Goal: Share content: Distribute website content to other platforms or users

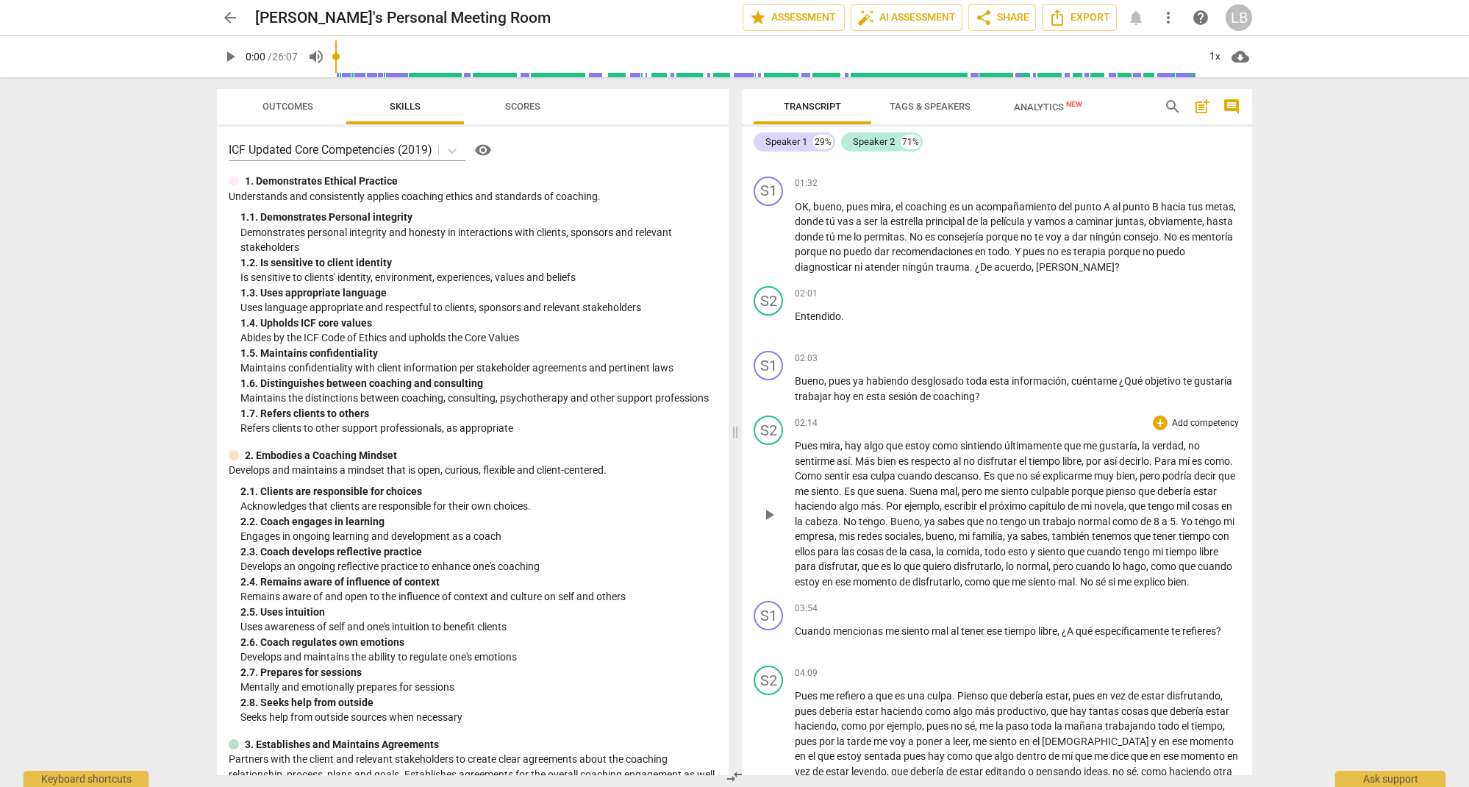
scroll to position [680, 0]
click at [996, 18] on span "share Share" at bounding box center [1002, 18] width 54 height 18
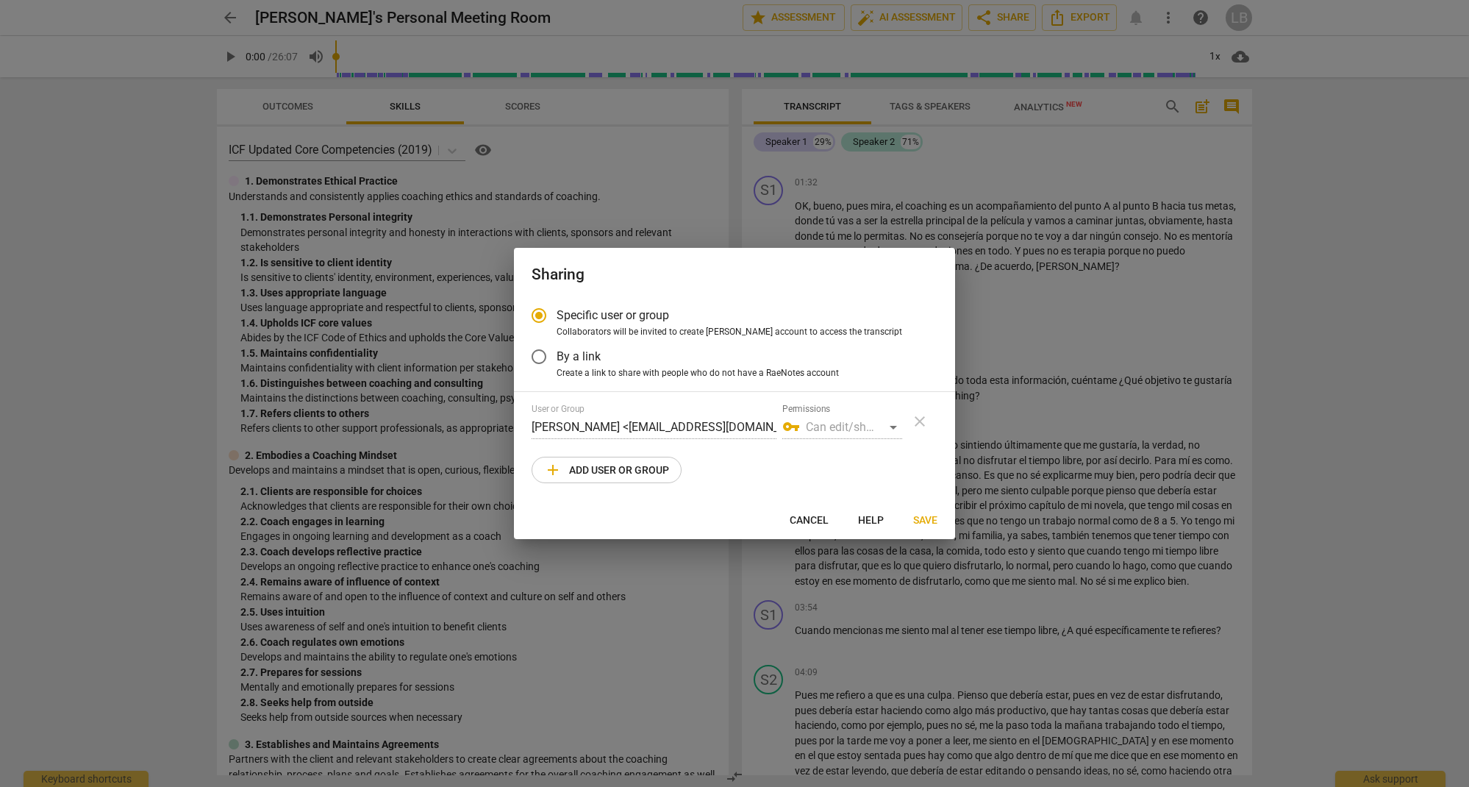
click at [613, 468] on span "add Add user or group" at bounding box center [606, 470] width 125 height 18
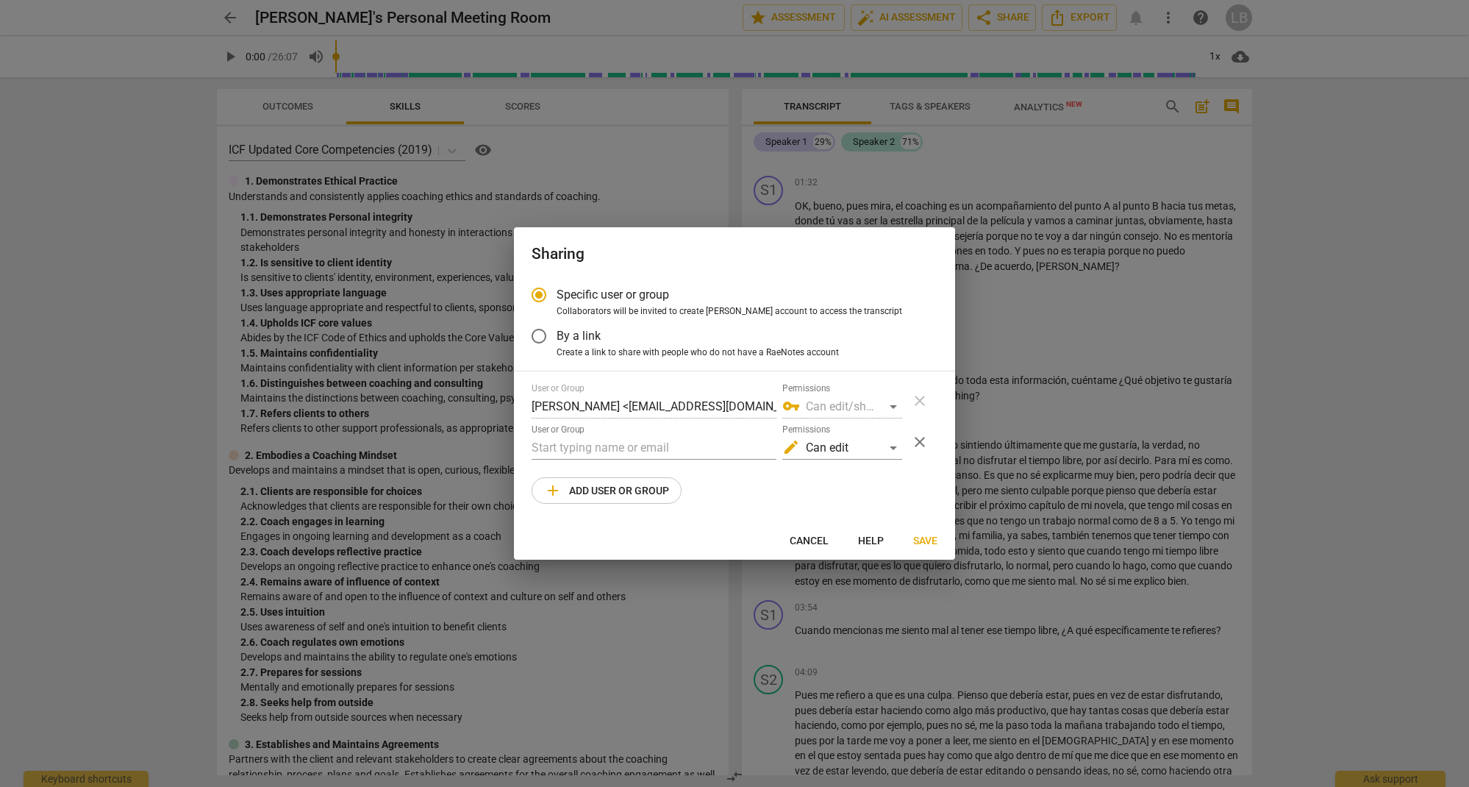
radio input "false"
click at [563, 447] on input "text" at bounding box center [654, 448] width 245 height 24
type input "[PERSON_NAME] [PERSON_NAME][EMAIL_ADDRESS][DOMAIN_NAME]"
click at [632, 495] on span "add Add user or group" at bounding box center [606, 491] width 125 height 18
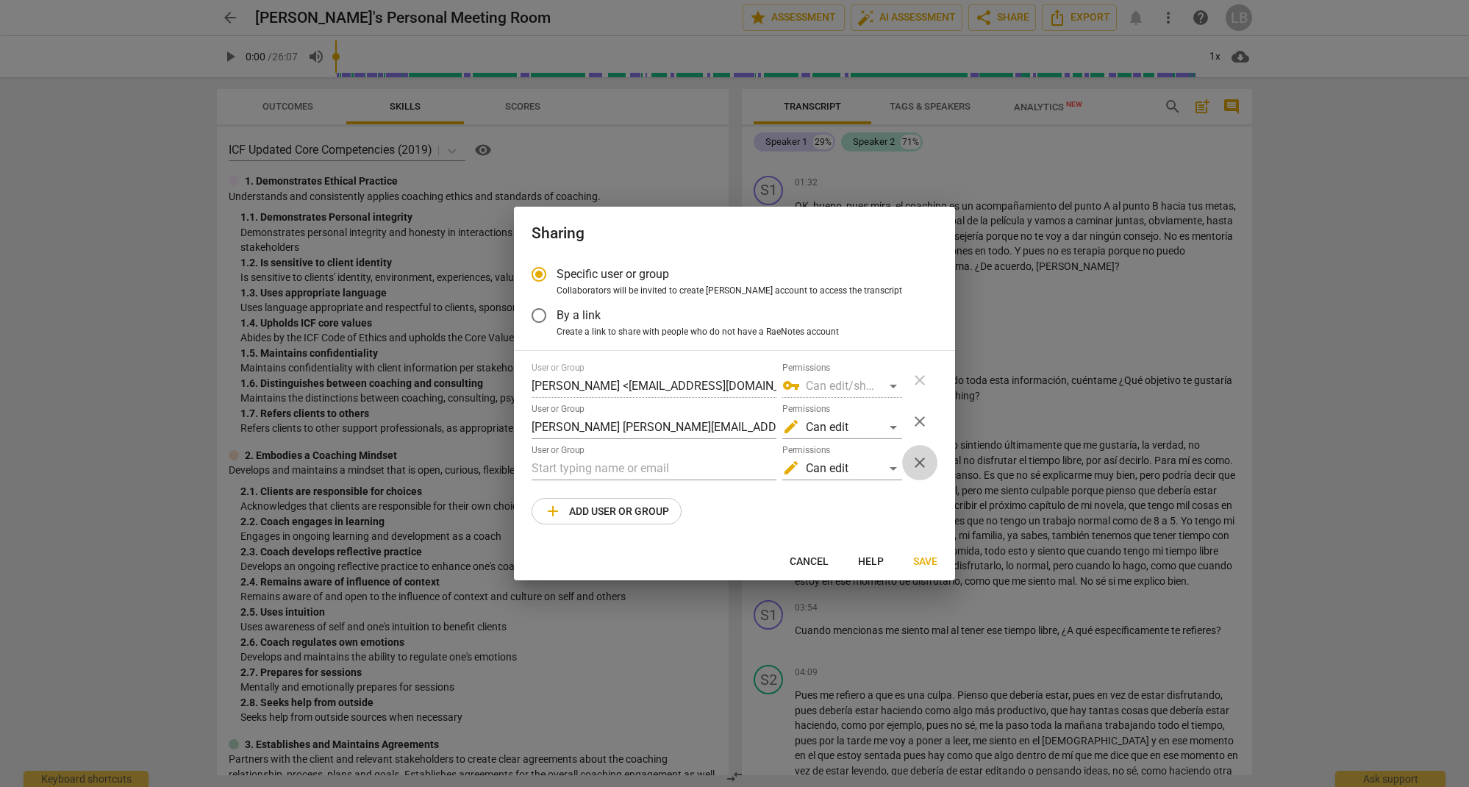
click at [921, 464] on span "close" at bounding box center [920, 463] width 18 height 18
radio input "false"
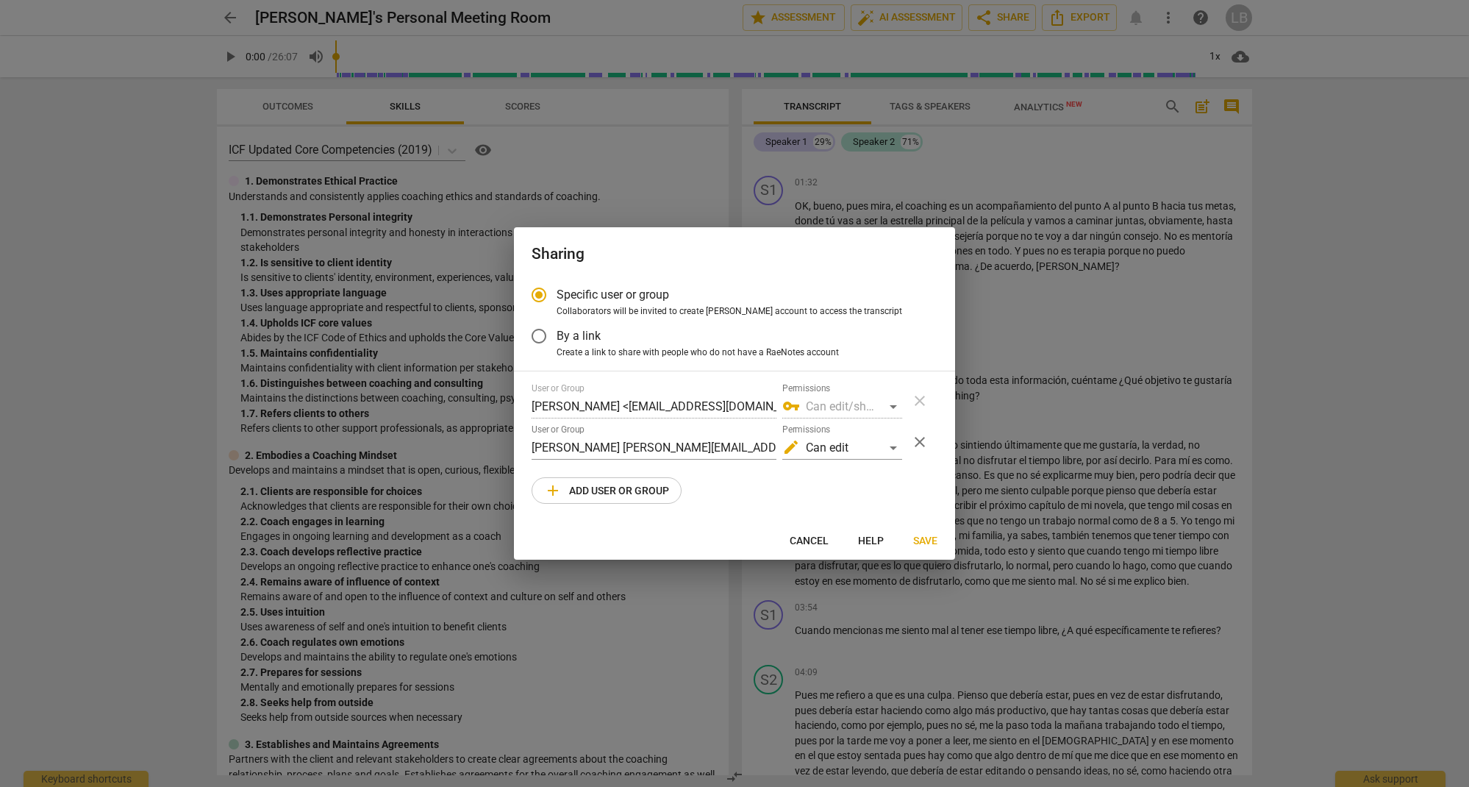
click at [926, 540] on span "Save" at bounding box center [925, 541] width 24 height 15
drag, startPoint x: 618, startPoint y: 446, endPoint x: 659, endPoint y: 447, distance: 40.4
click at [620, 446] on input "[PERSON_NAME] [PERSON_NAME][EMAIL_ADDRESS][DOMAIN_NAME]" at bounding box center [654, 448] width 245 height 24
type input "[PERSON_NAME][EMAIL_ADDRESS][DOMAIN_NAME]"
click at [922, 537] on span "Save" at bounding box center [925, 541] width 24 height 15
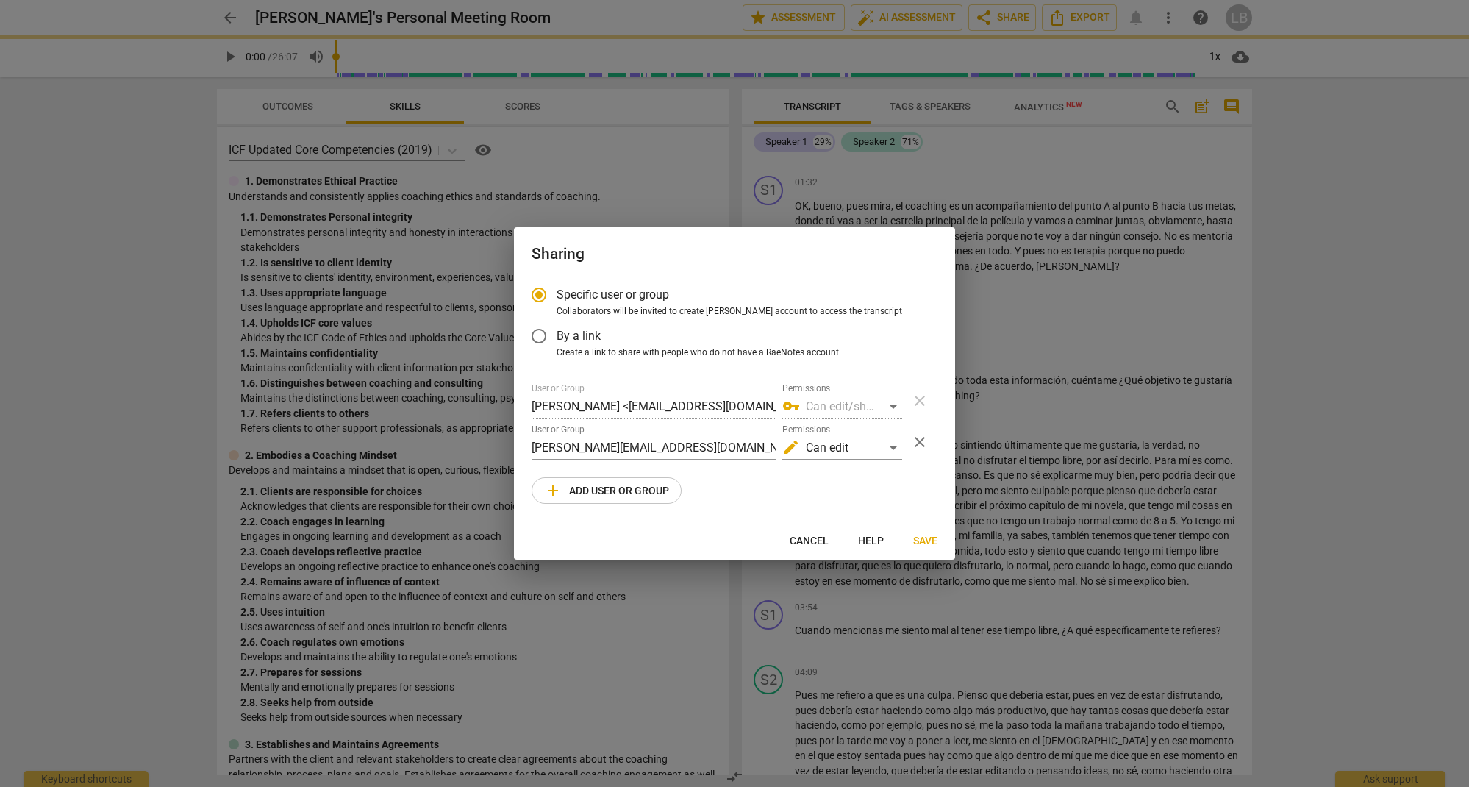
radio input "false"
type input "[PERSON_NAME] <[PERSON_NAME][EMAIL_ADDRESS][DOMAIN_NAME]>"
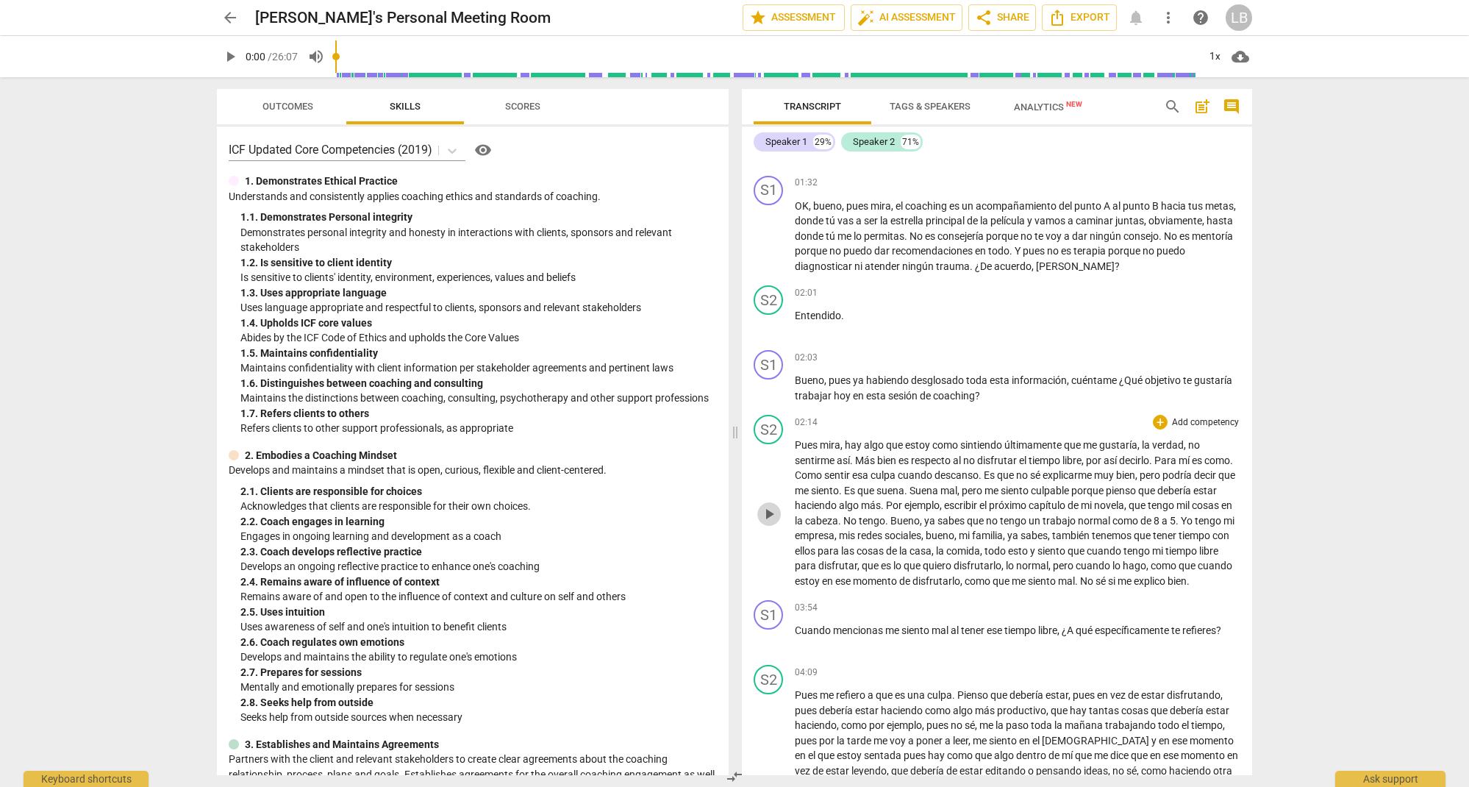
click at [766, 514] on span "play_arrow" at bounding box center [769, 514] width 18 height 18
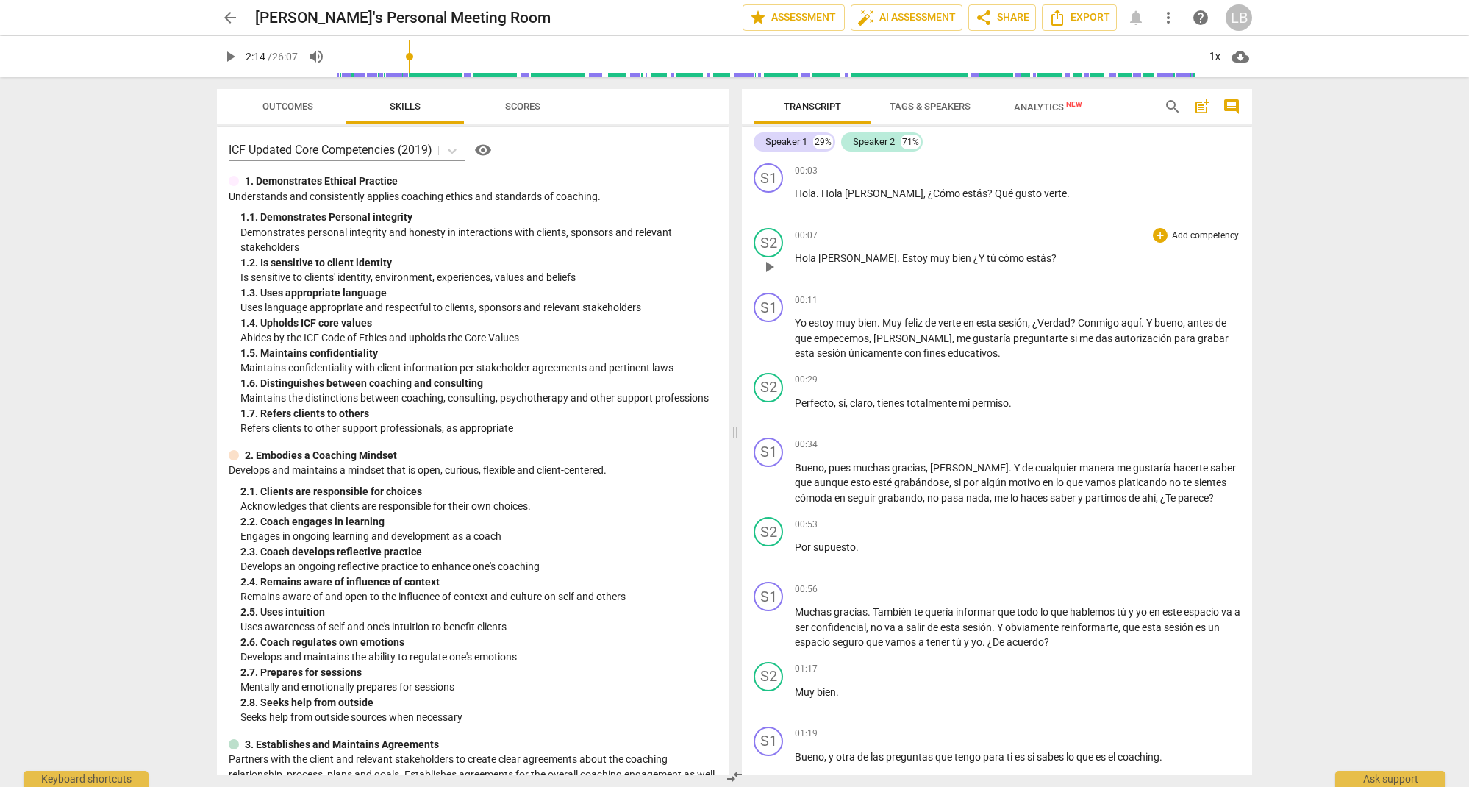
scroll to position [0, 0]
click at [768, 207] on span "play_arrow" at bounding box center [769, 202] width 18 height 18
click at [230, 53] on span "pause" at bounding box center [230, 57] width 18 height 18
click at [229, 53] on span "play_arrow" at bounding box center [230, 57] width 18 height 18
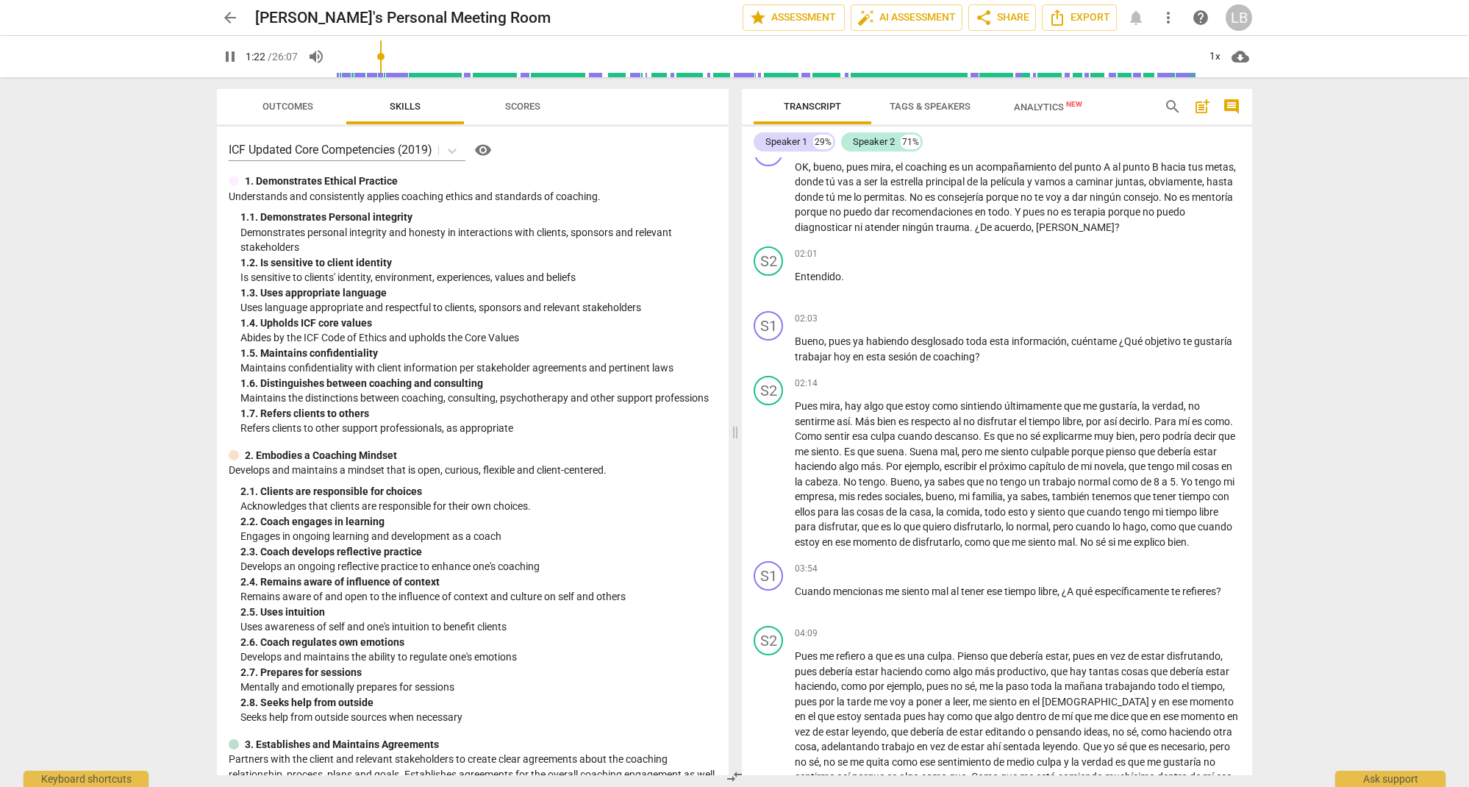
drag, startPoint x: 342, startPoint y: 54, endPoint x: 380, endPoint y: 60, distance: 38.7
type input "81"
click at [383, 60] on input "range" at bounding box center [766, 56] width 862 height 47
drag, startPoint x: 382, startPoint y: 55, endPoint x: 323, endPoint y: 53, distance: 59.6
click at [323, 53] on div "volume_off" at bounding box center [345, 56] width 85 height 26
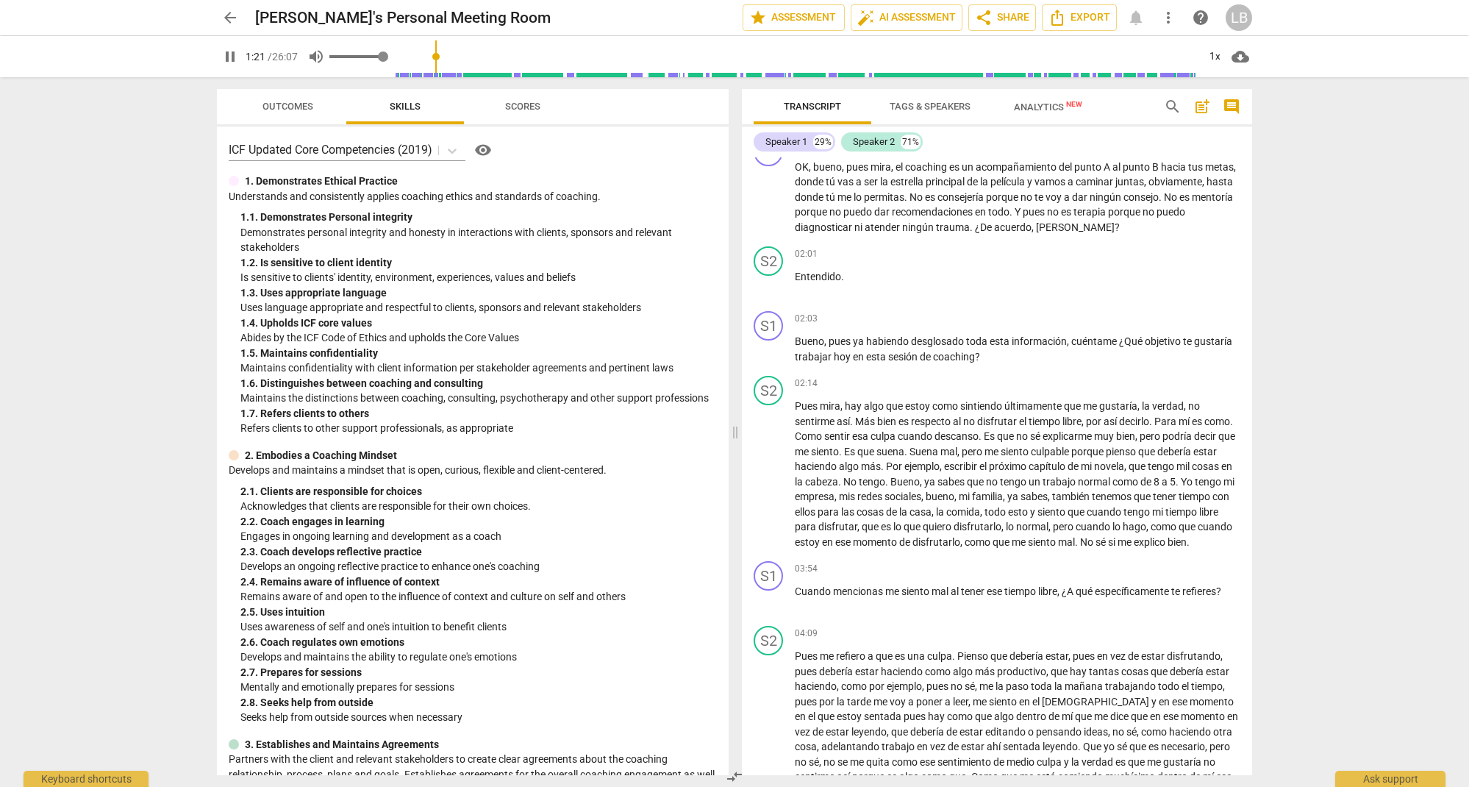
drag, startPoint x: 337, startPoint y: 51, endPoint x: 412, endPoint y: 59, distance: 75.4
type input "1"
click at [412, 59] on div "pause 1:21 / 26:07 volume_up 1x cloud_download" at bounding box center [734, 56] width 1035 height 41
click at [234, 57] on span "pause" at bounding box center [230, 57] width 18 height 18
click at [234, 57] on span "play_arrow" at bounding box center [230, 57] width 18 height 18
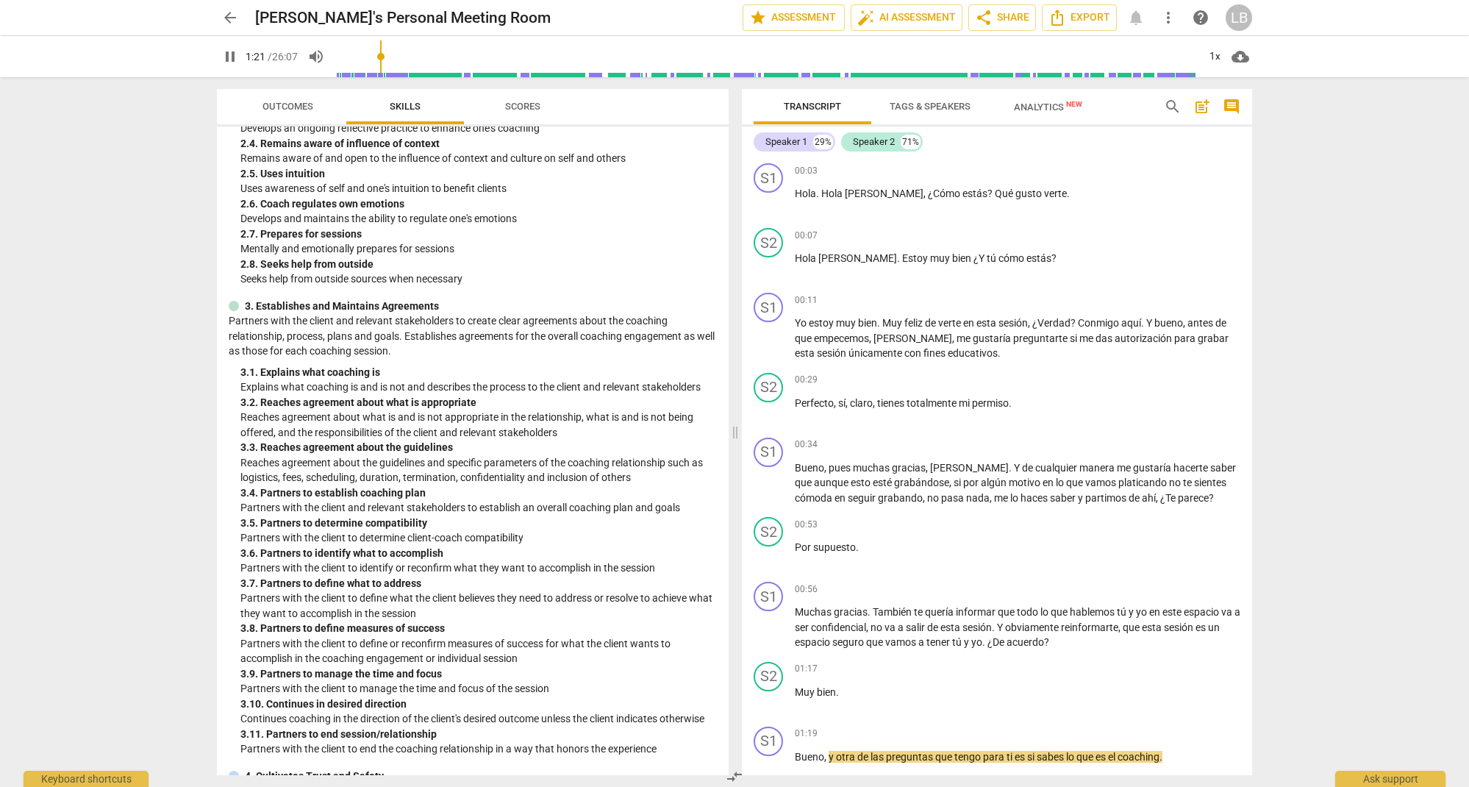
scroll to position [0, 0]
click at [381, 53] on input "range" at bounding box center [766, 56] width 862 height 47
drag, startPoint x: 354, startPoint y: 55, endPoint x: 330, endPoint y: 57, distance: 23.6
click at [330, 57] on div "pause 0:00 / 26:07 volume_up 1x cloud_download" at bounding box center [734, 56] width 1035 height 41
click at [768, 204] on span "pause" at bounding box center [769, 202] width 18 height 18
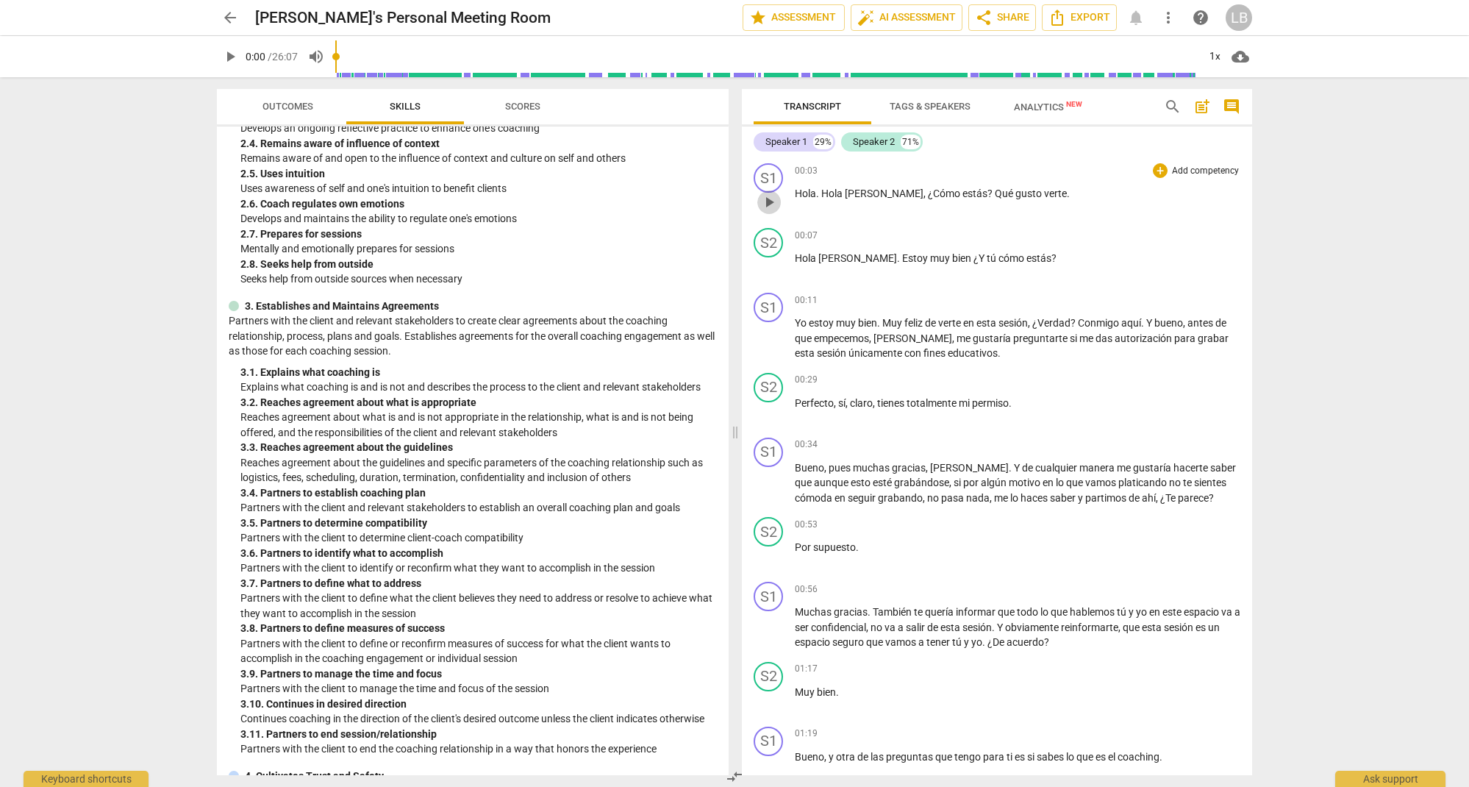
click at [768, 204] on span "play_arrow" at bounding box center [769, 202] width 18 height 18
click at [227, 58] on span "pause" at bounding box center [230, 57] width 18 height 18
type input "3"
click at [287, 109] on span "Outcomes" at bounding box center [287, 106] width 51 height 11
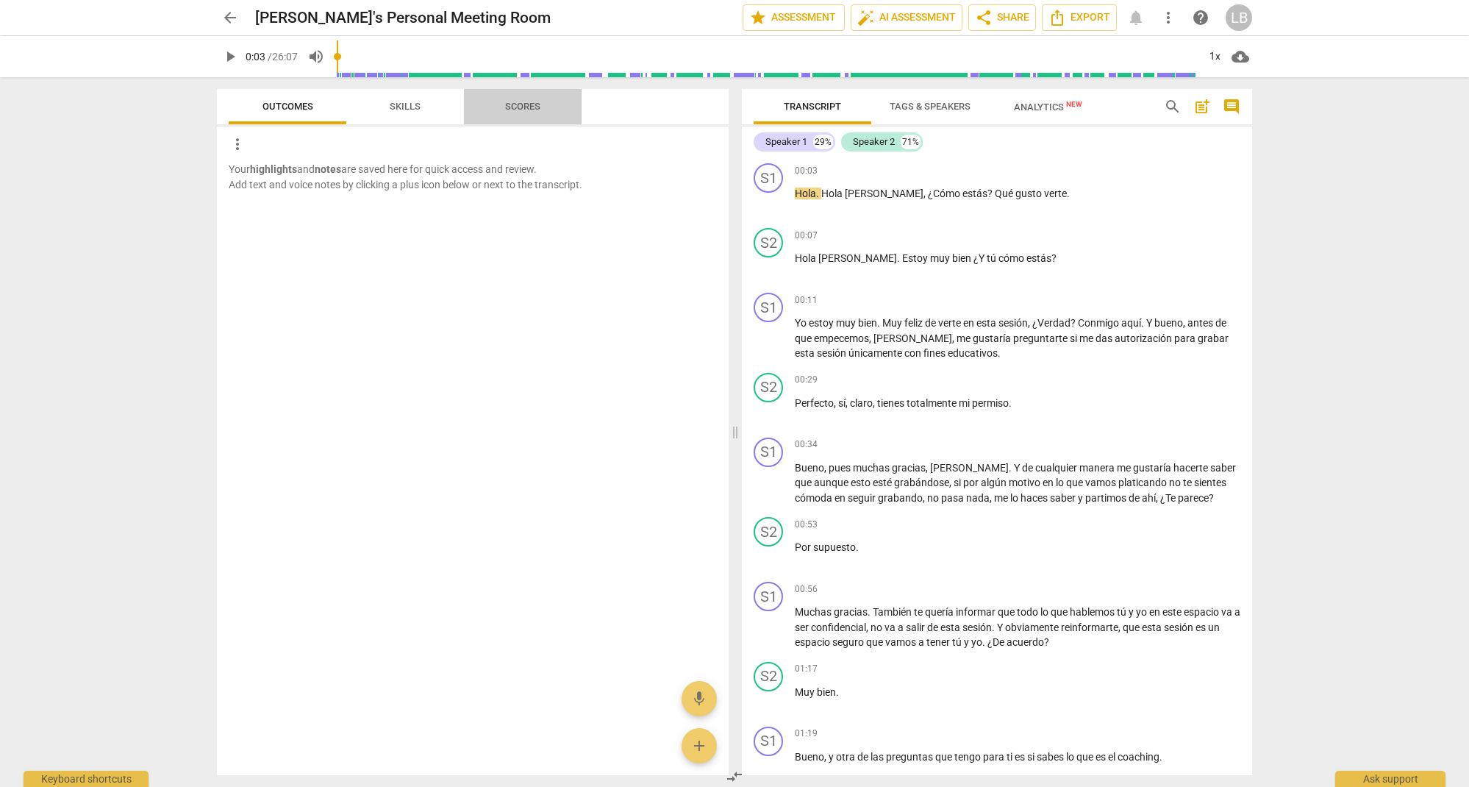
click at [516, 101] on span "Scores" at bounding box center [522, 106] width 35 height 11
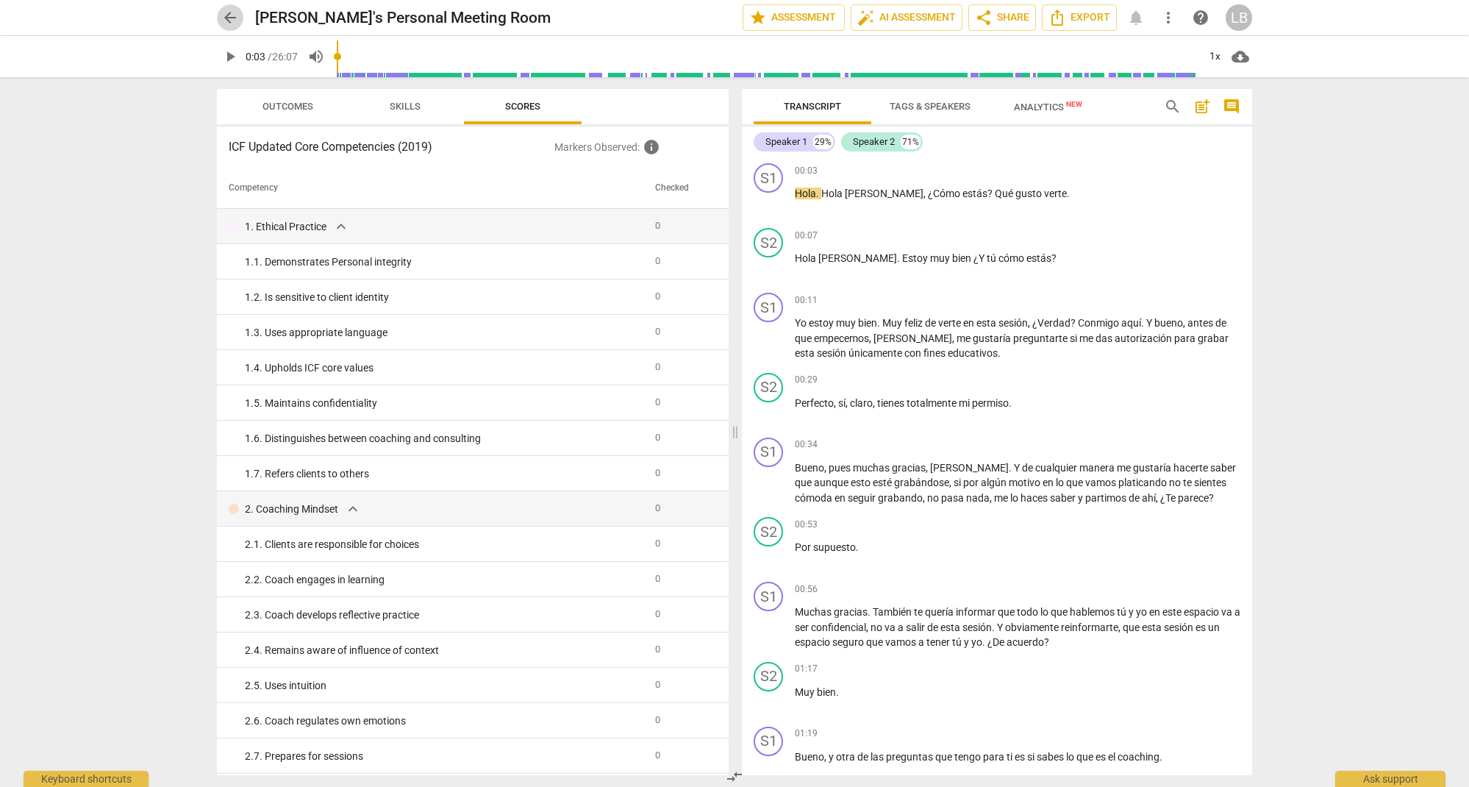
click at [229, 12] on span "arrow_back" at bounding box center [230, 18] width 18 height 18
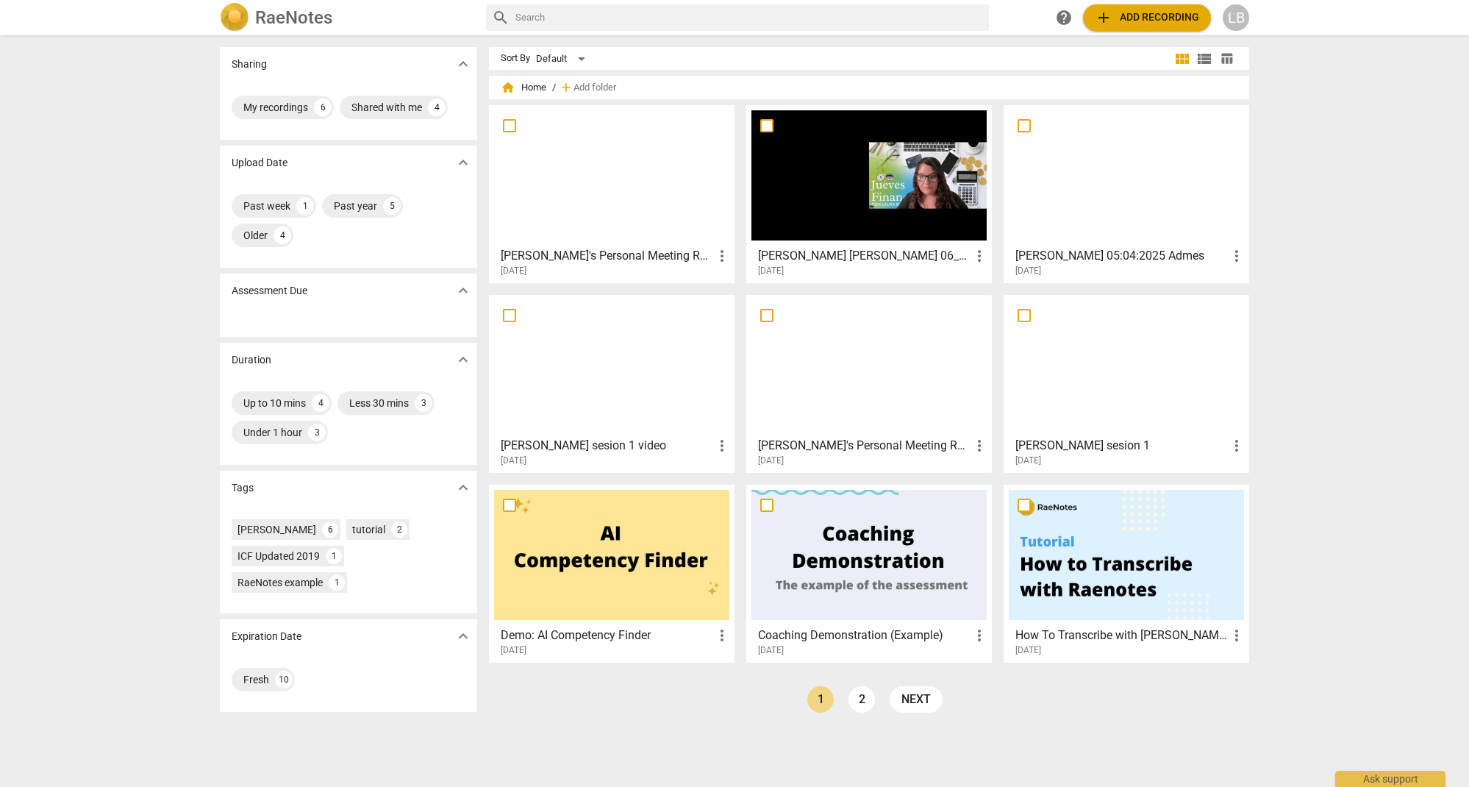
click at [625, 188] on div at bounding box center [611, 175] width 235 height 130
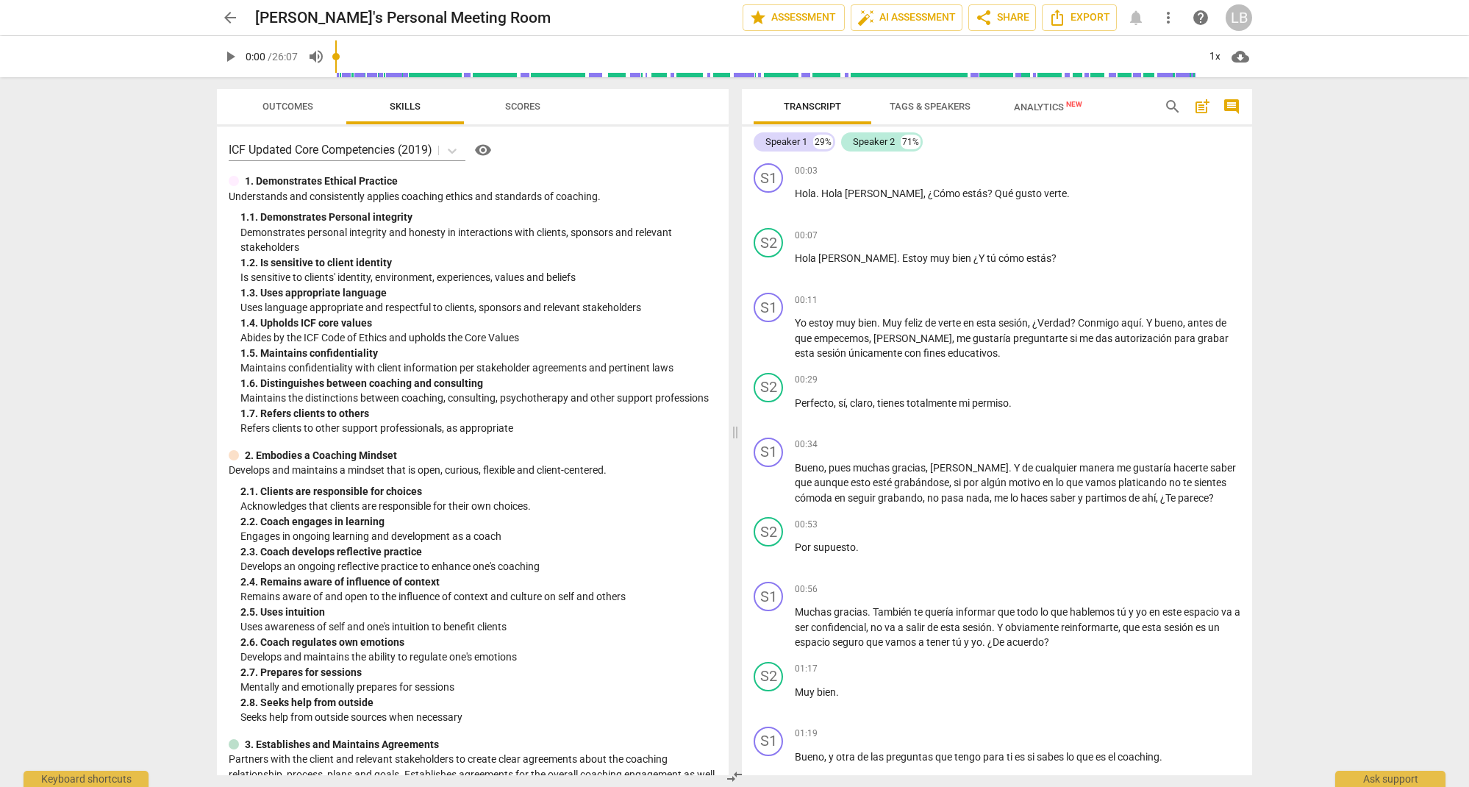
click at [232, 60] on span "play_arrow" at bounding box center [230, 57] width 18 height 18
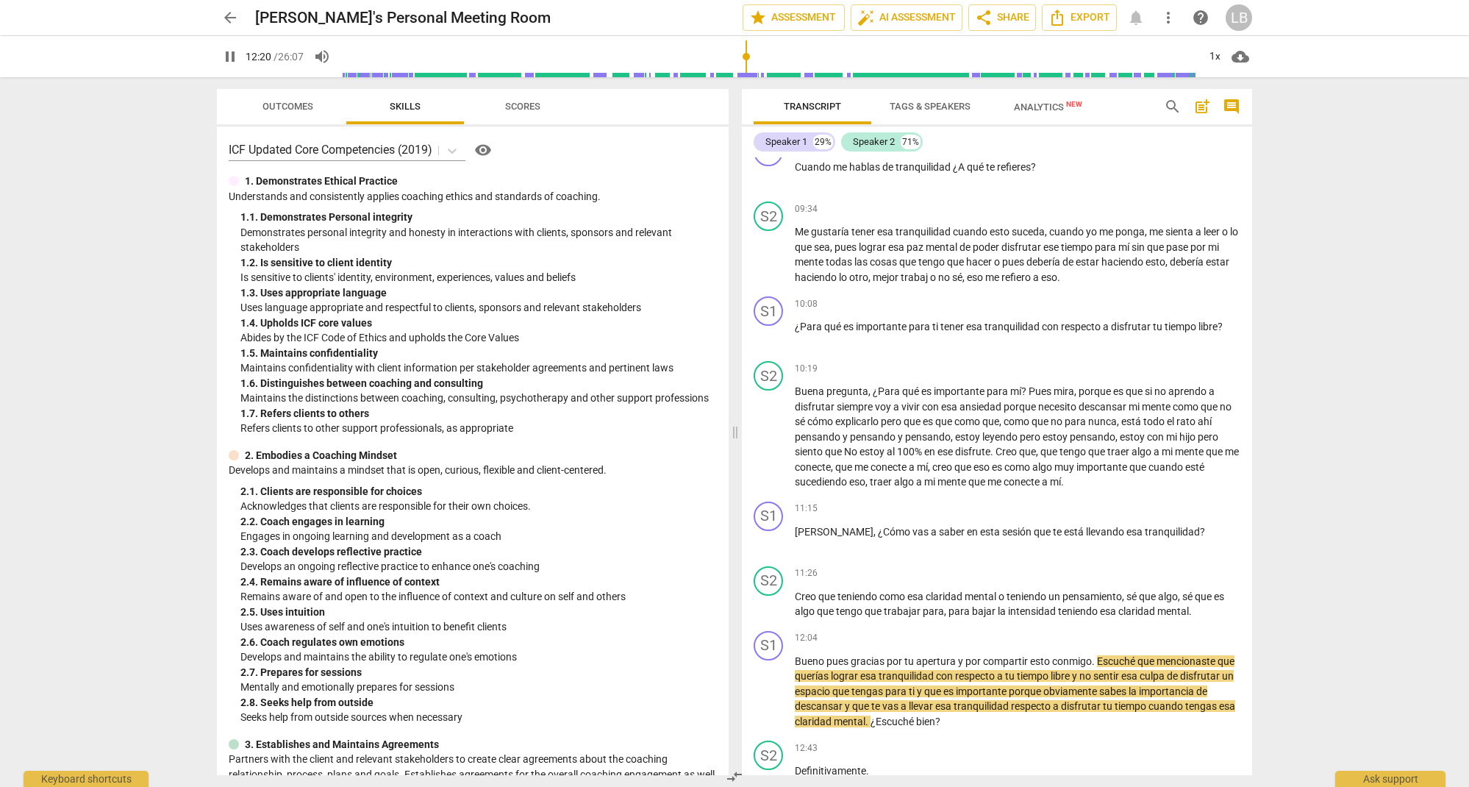
click at [1238, 58] on span "cloud_download" at bounding box center [1241, 57] width 18 height 18
click at [1263, 57] on li "Download audio" at bounding box center [1283, 56] width 109 height 35
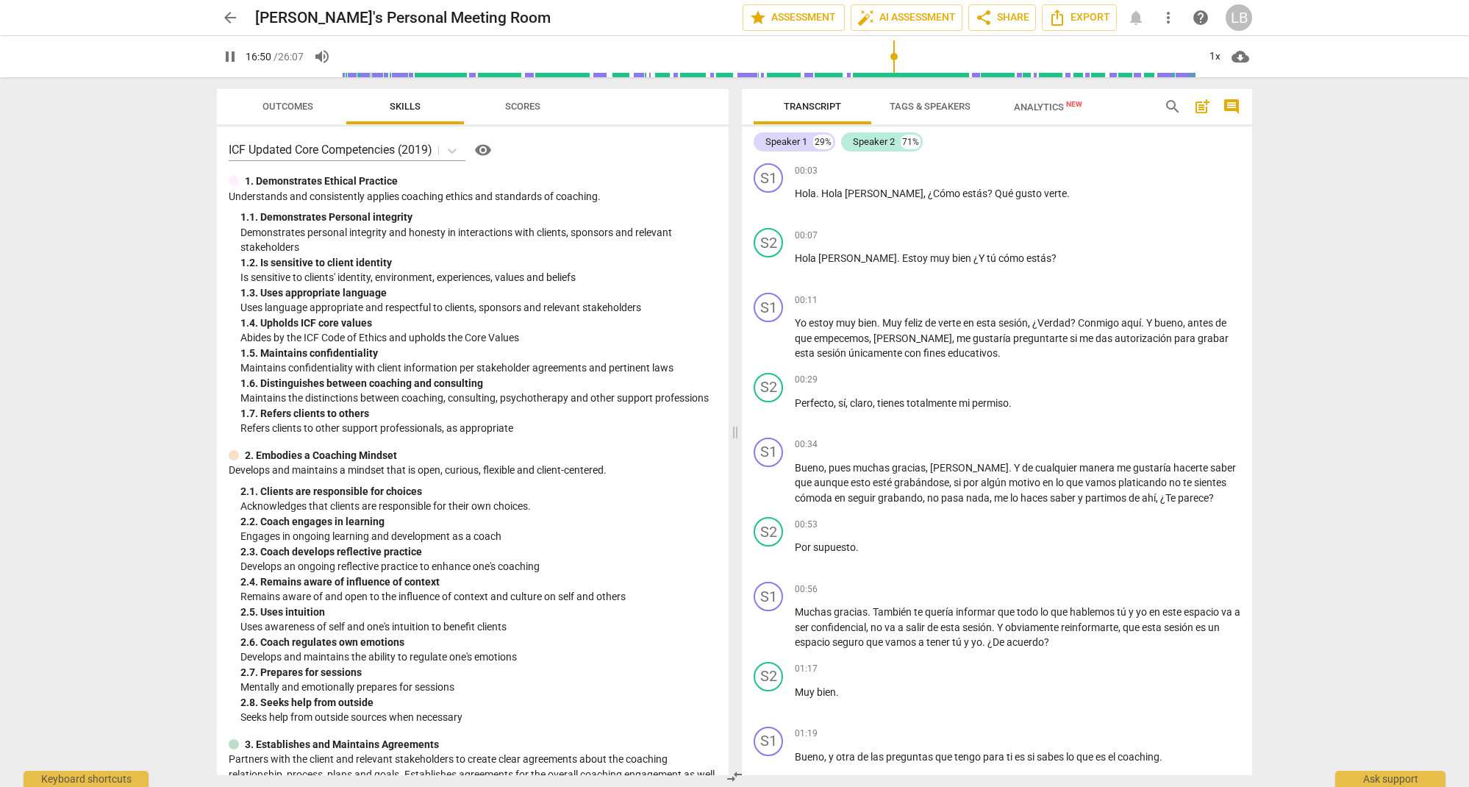
scroll to position [3166, 0]
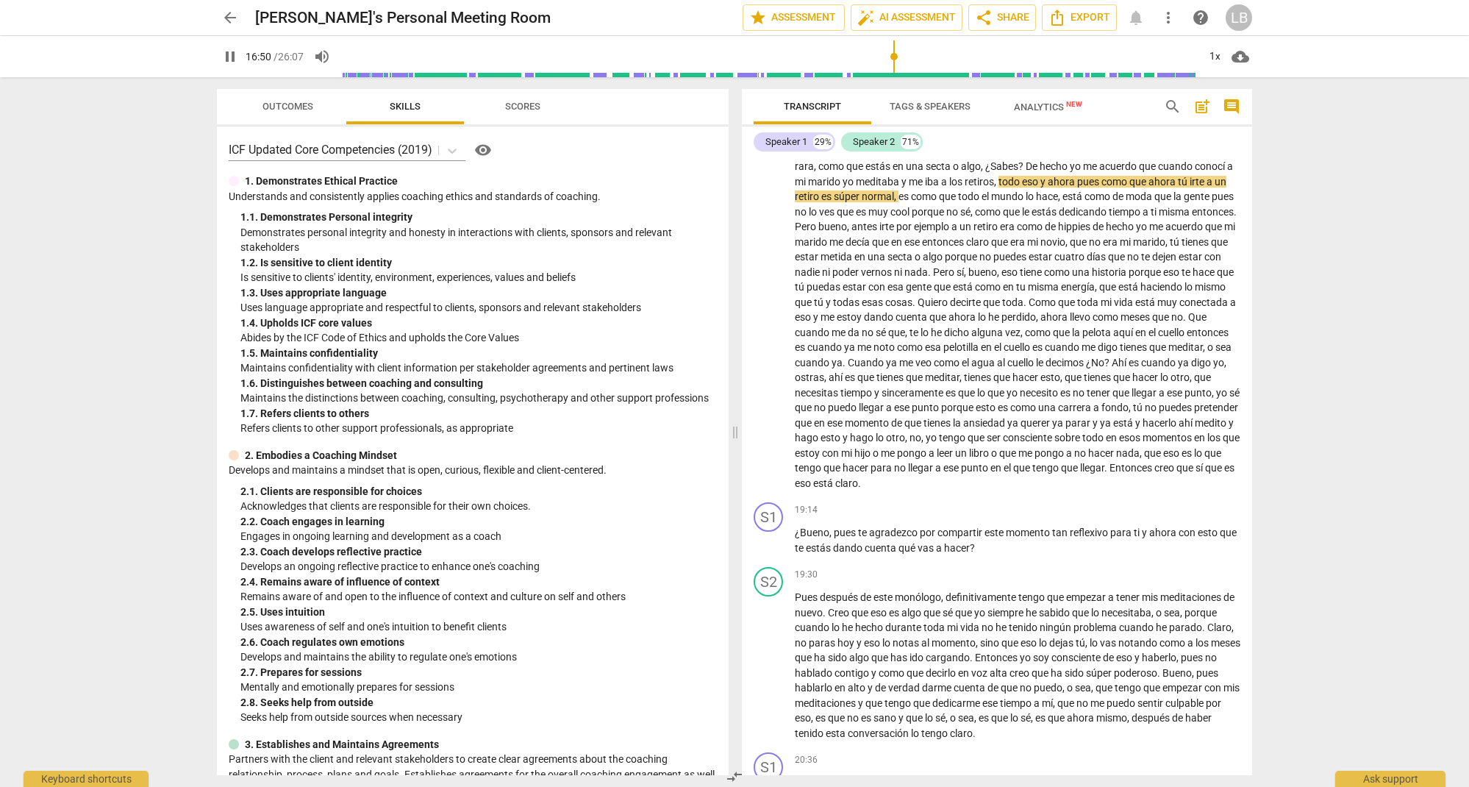
click at [1165, 15] on span "more_vert" at bounding box center [1169, 18] width 18 height 18
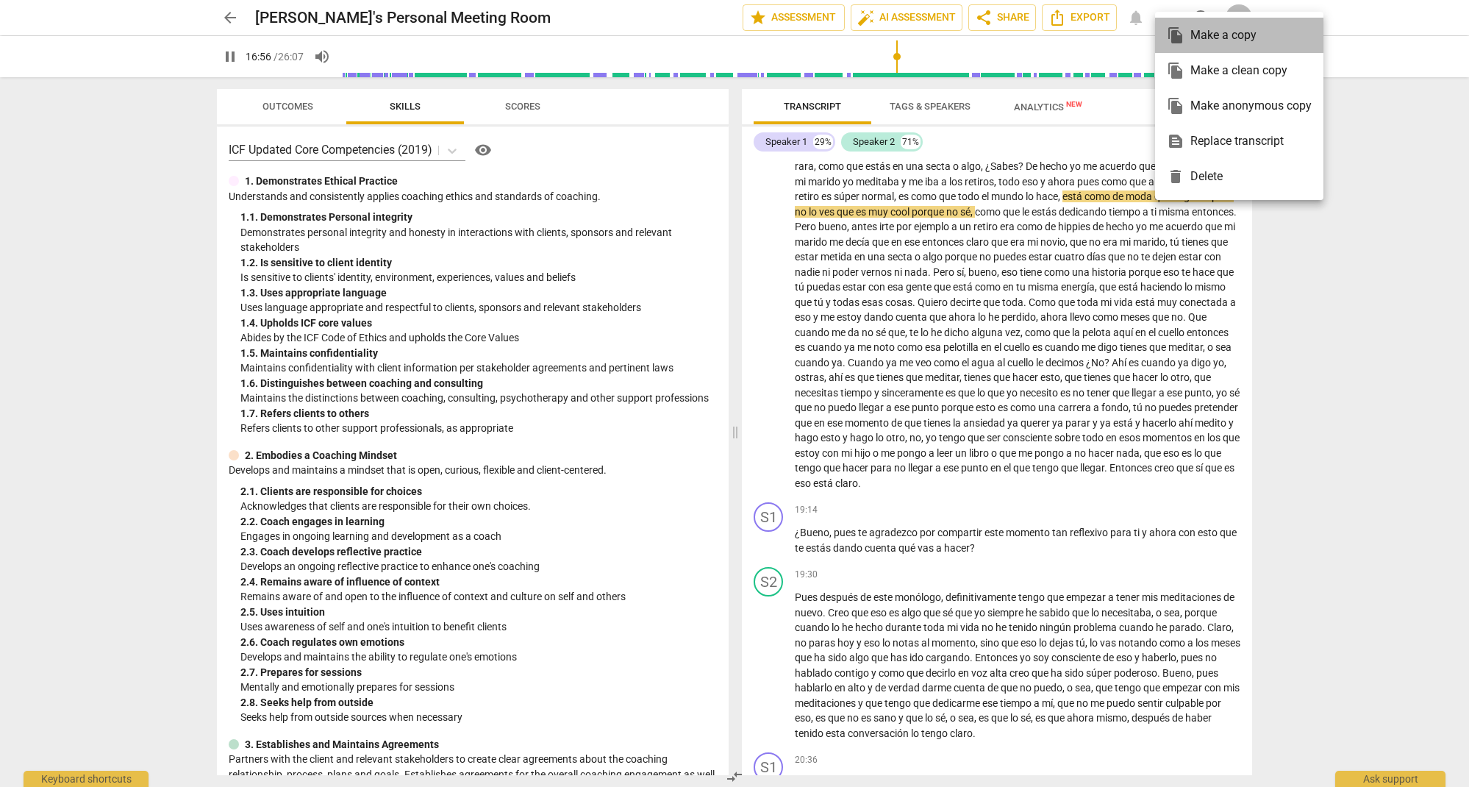
click at [1198, 35] on div "file_copy Make a copy" at bounding box center [1239, 35] width 145 height 35
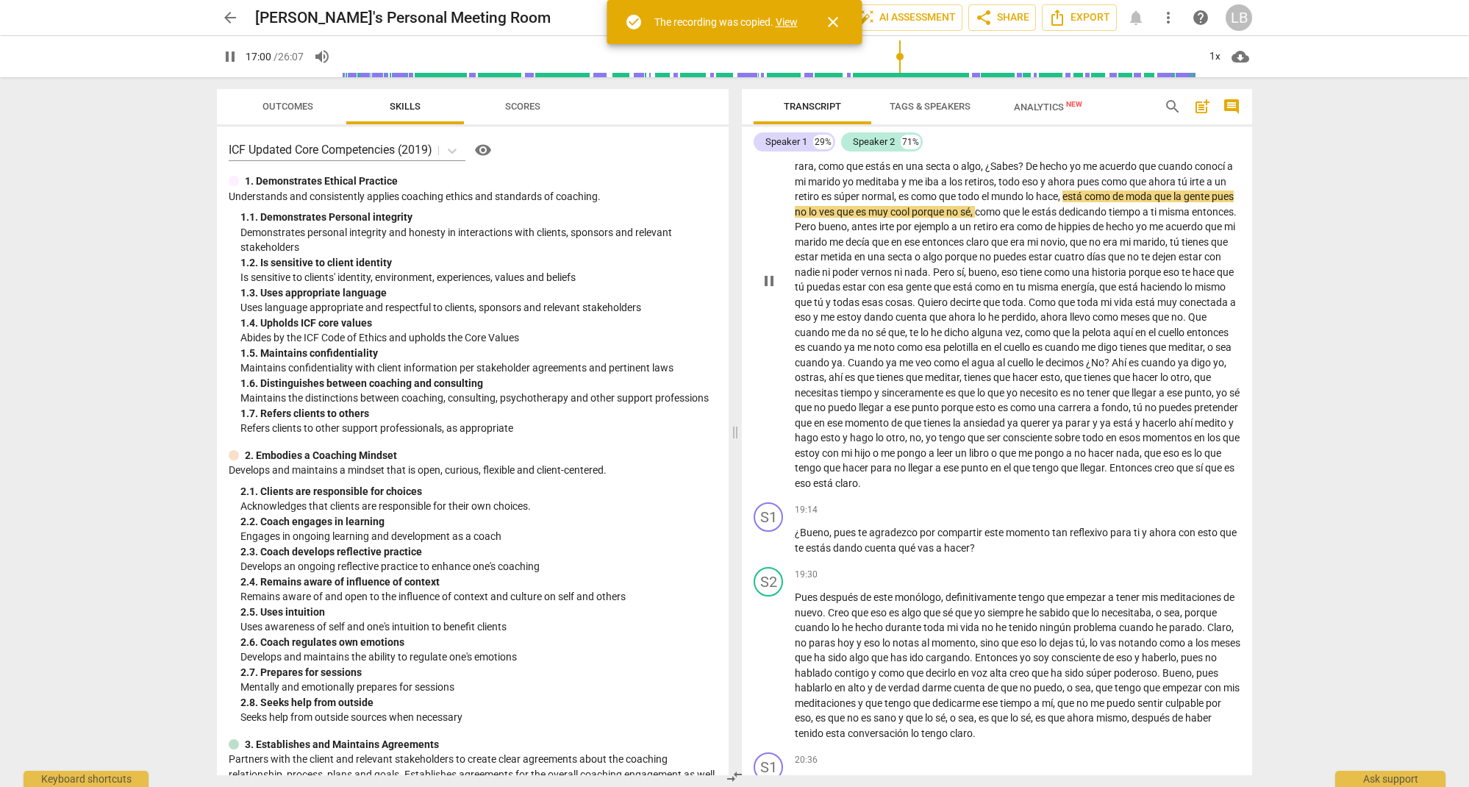
scroll to position [0, 0]
click at [997, 15] on span "share Share" at bounding box center [1002, 18] width 54 height 18
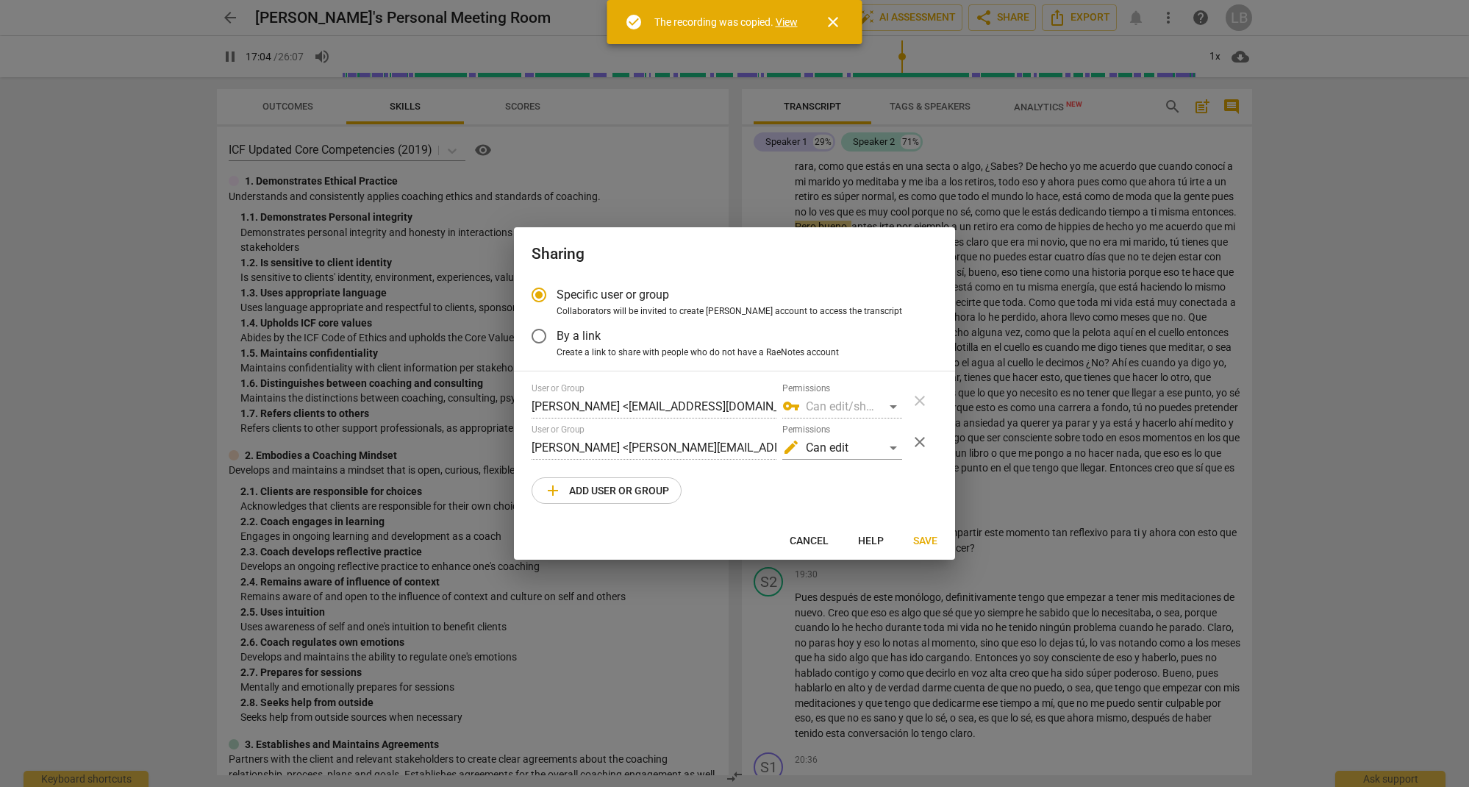
type input "1025"
radio input "false"
click at [893, 449] on div "edit Can edit" at bounding box center [842, 448] width 120 height 24
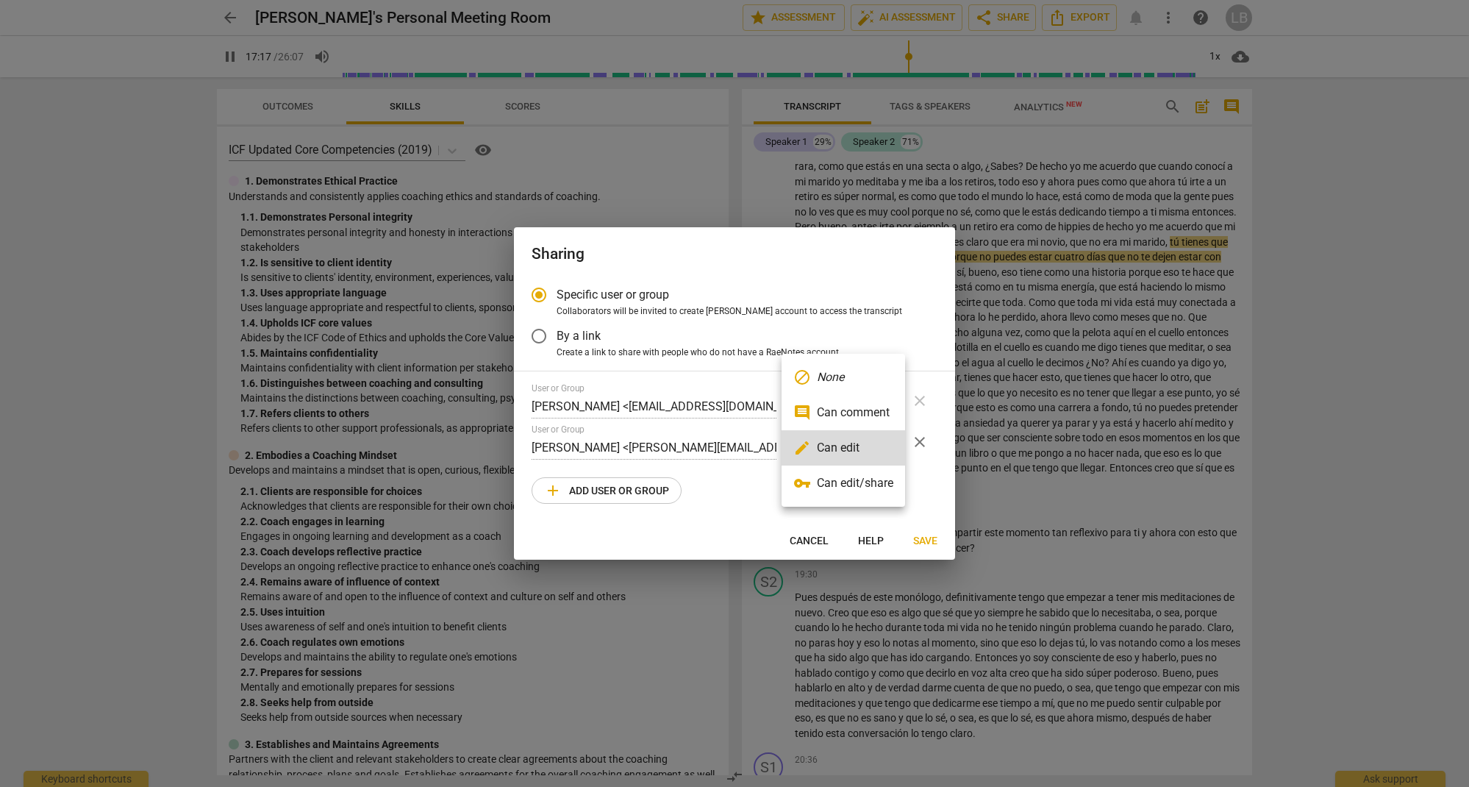
type input "1038"
click at [877, 486] on li "vpn_key Can edit/share" at bounding box center [844, 482] width 124 height 35
radio input "false"
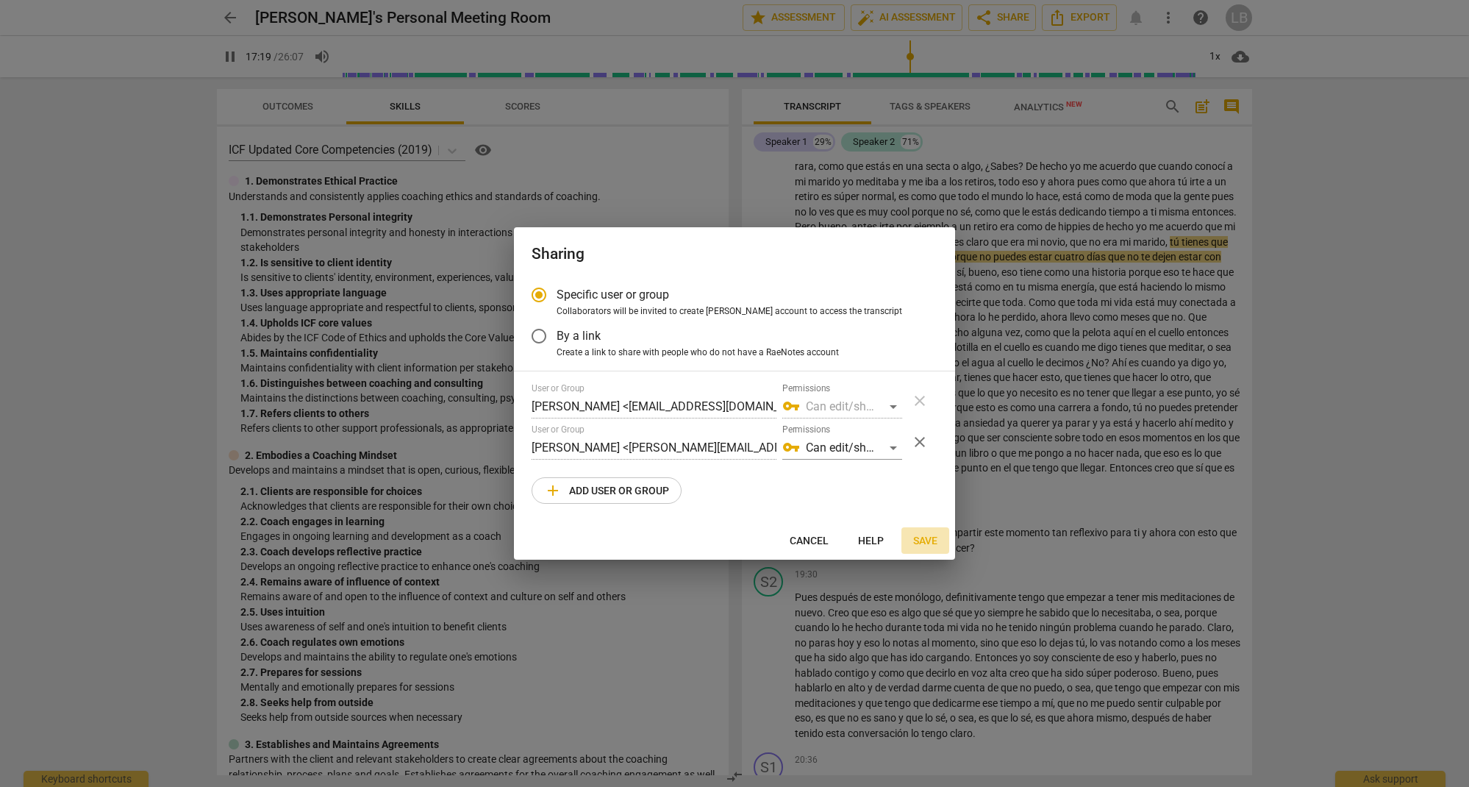
click at [924, 543] on span "Save" at bounding box center [925, 541] width 24 height 15
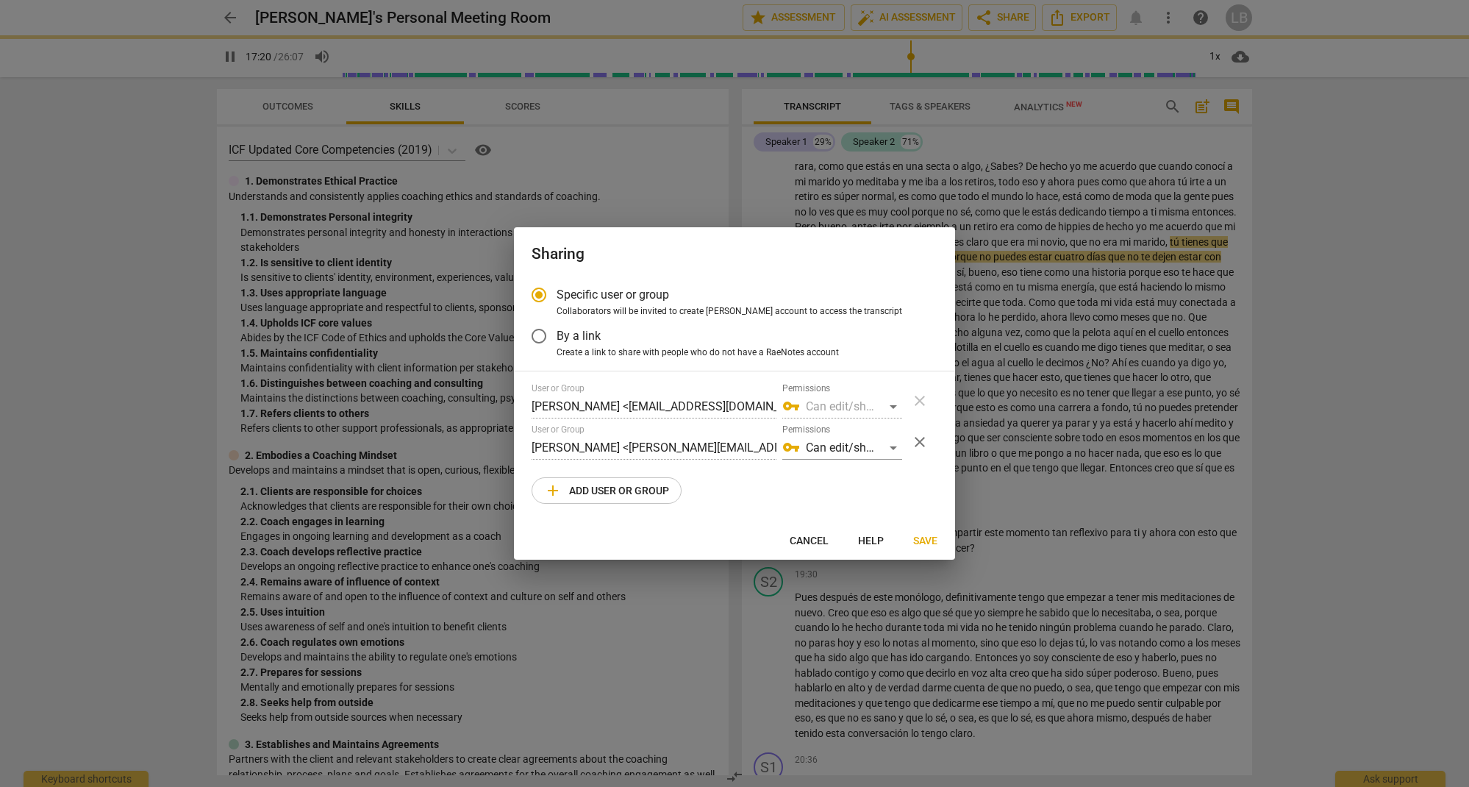
type input "1041"
radio input "false"
type input "1041"
radio input "false"
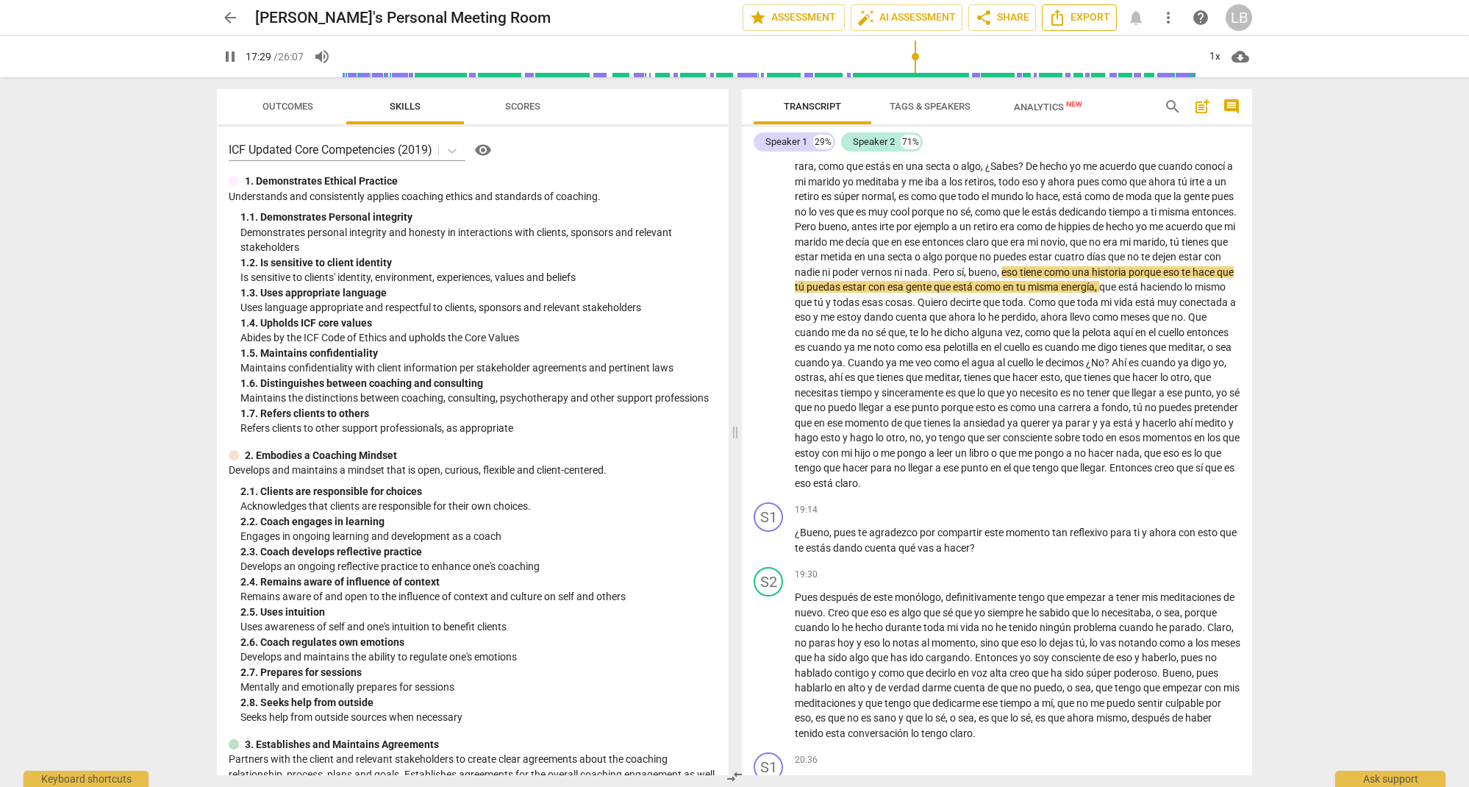
click at [1081, 18] on span "Export" at bounding box center [1080, 18] width 62 height 18
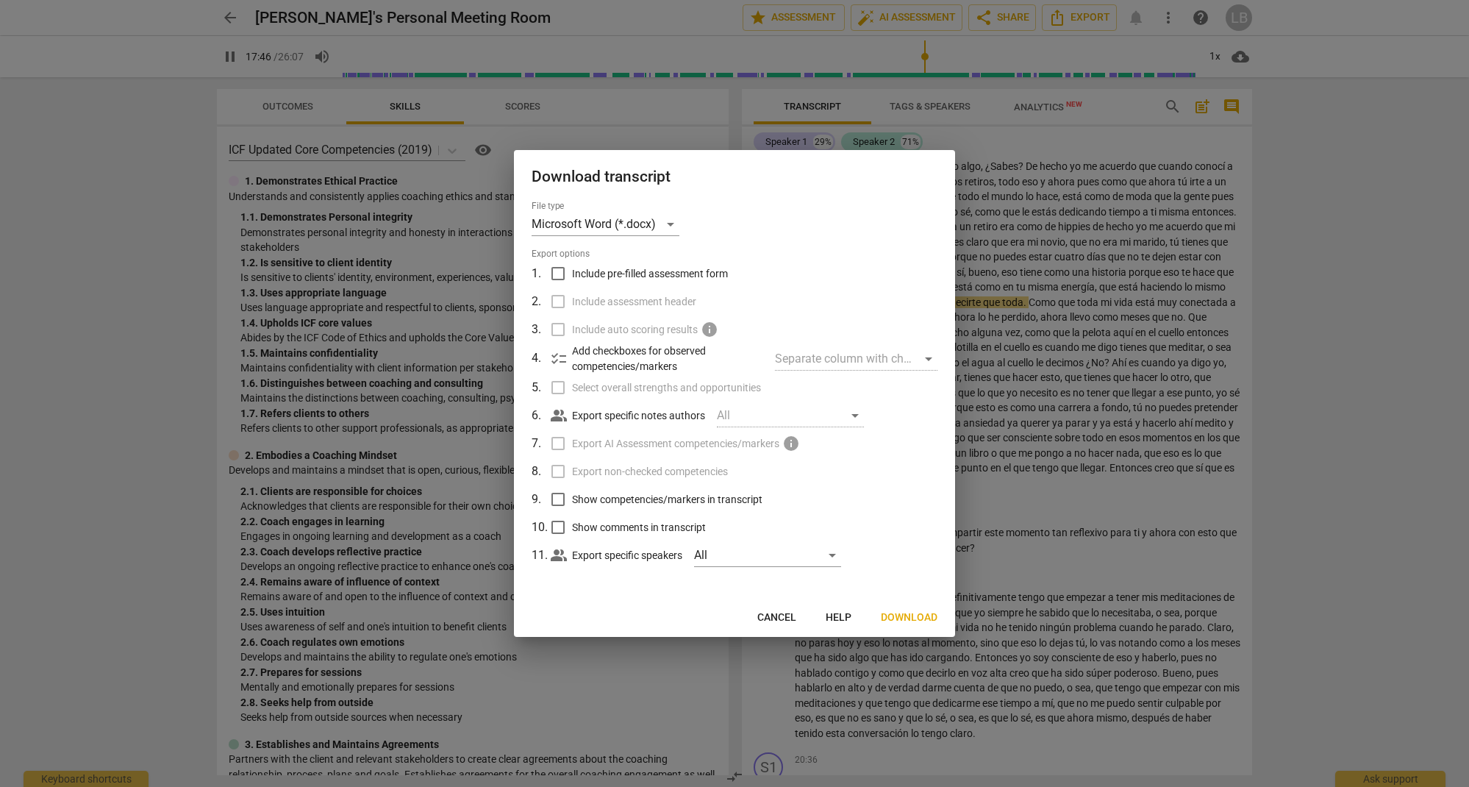
type input "1067"
click at [557, 273] on input "Include pre-filled assessment form" at bounding box center [558, 274] width 28 height 28
checkbox input "true"
type input "1070"
click at [554, 272] on input "Include pre-filled assessment form" at bounding box center [558, 274] width 28 height 28
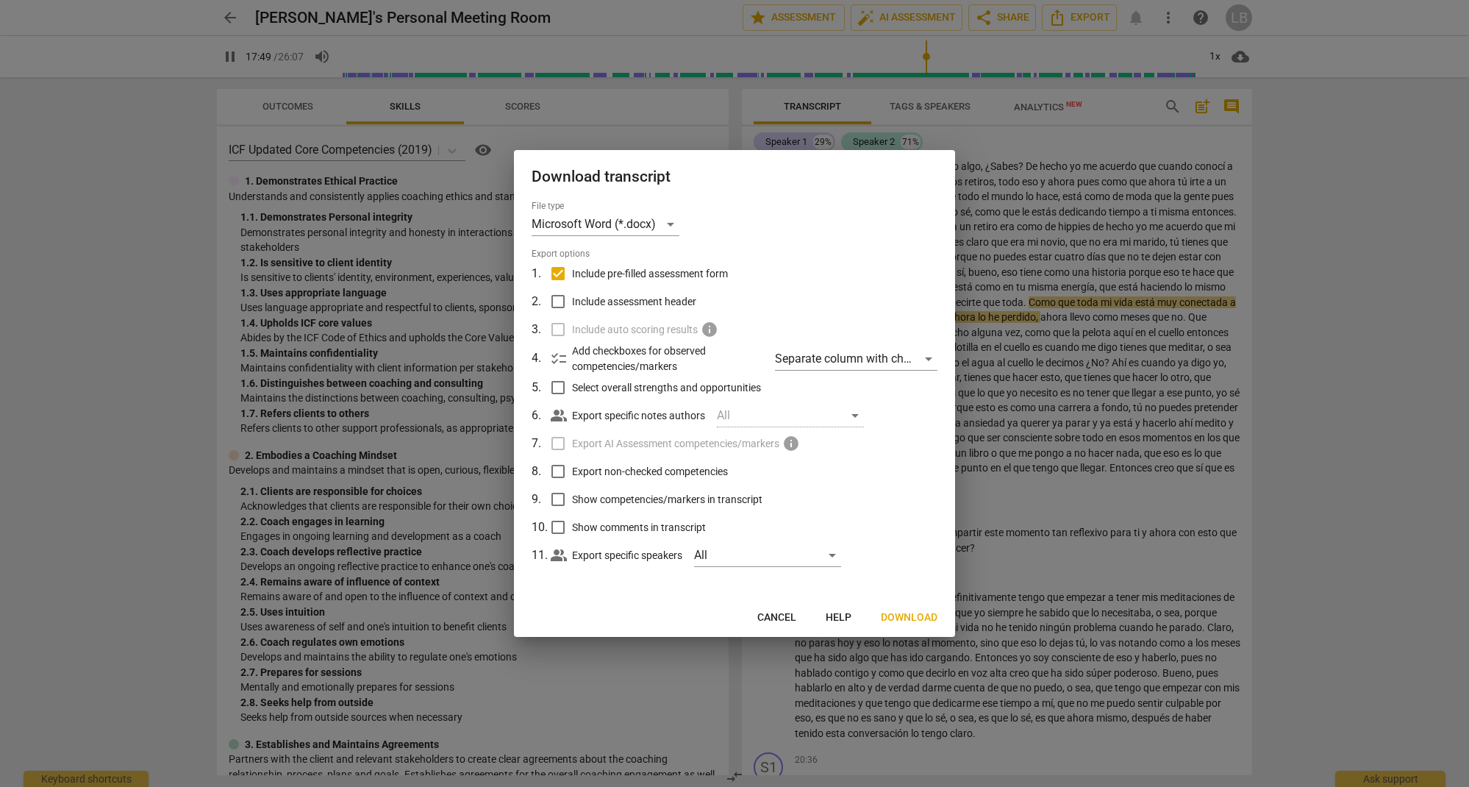
checkbox input "false"
click at [904, 617] on span "Download" at bounding box center [909, 617] width 57 height 15
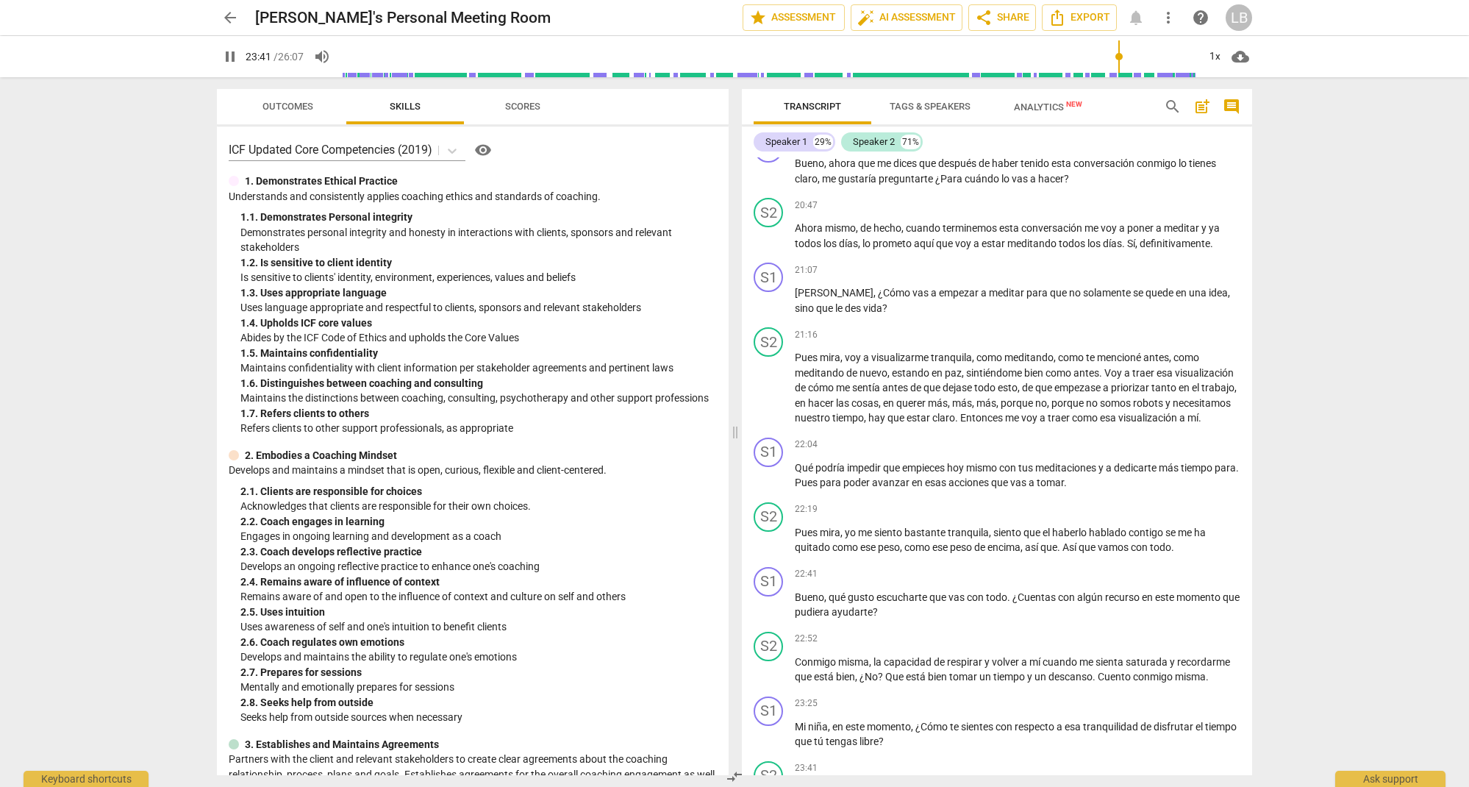
scroll to position [4411, 0]
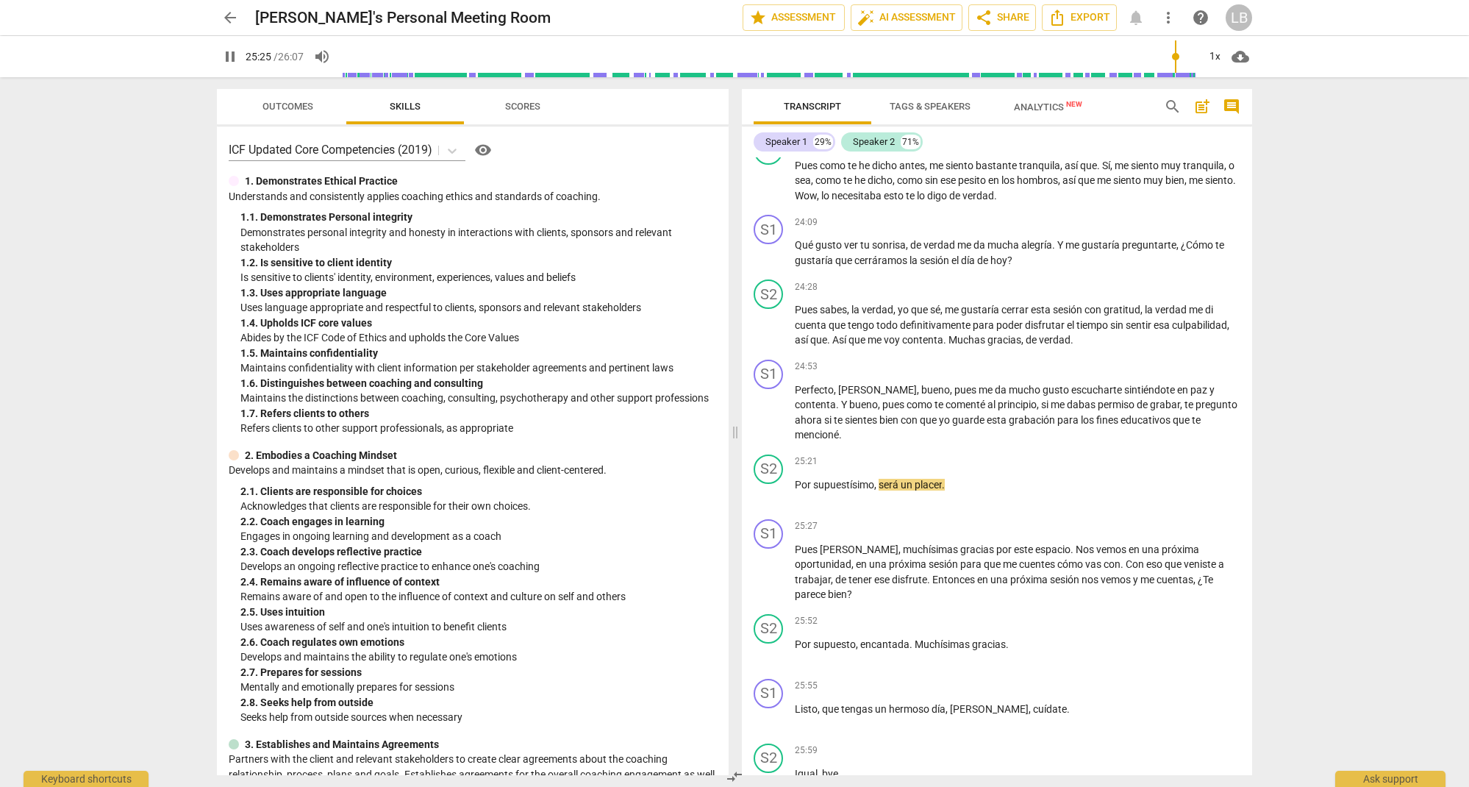
type input "1525"
